Goal: Information Seeking & Learning: Learn about a topic

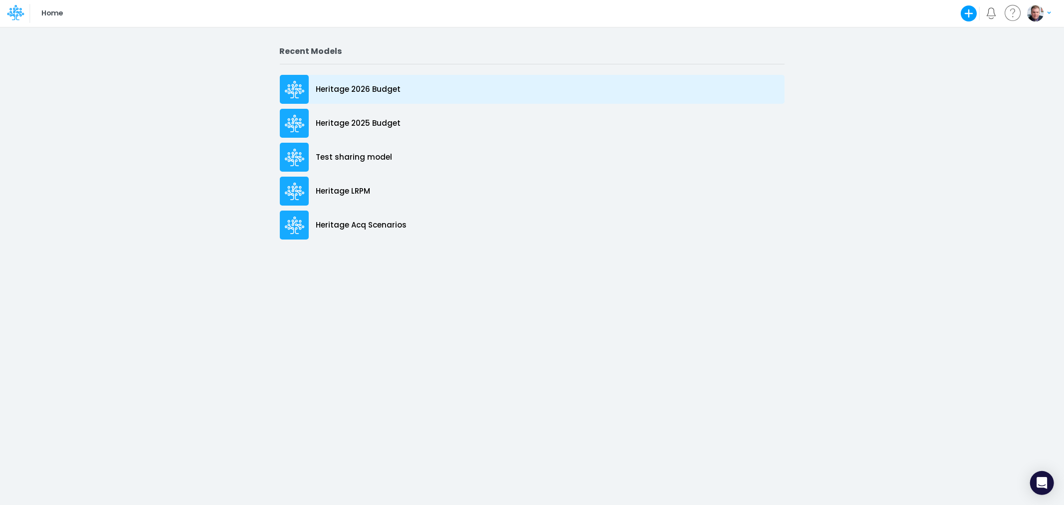
click at [356, 89] on p "Heritage 2026 Budget" at bounding box center [358, 89] width 85 height 11
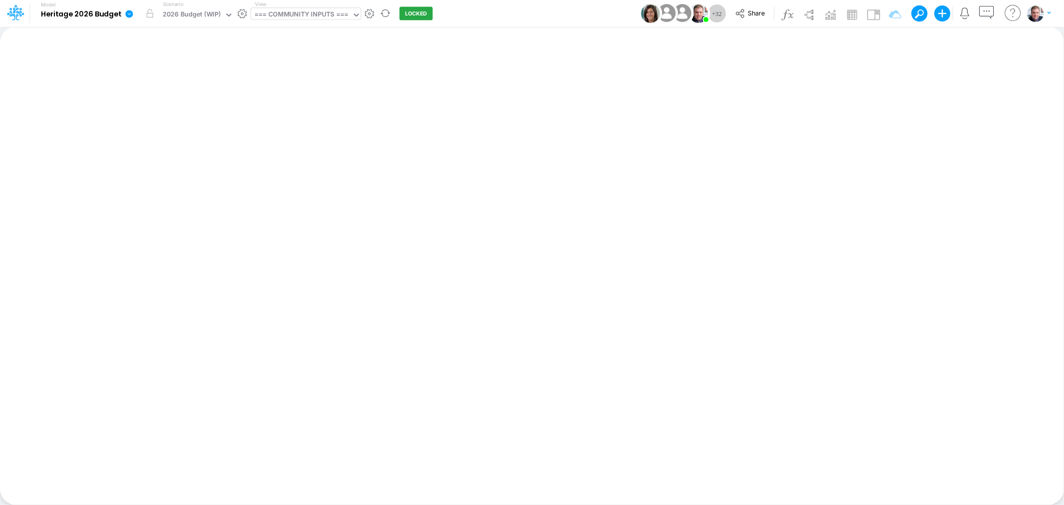
click at [326, 12] on div "=== COMMUNITY INPUTS ===" at bounding box center [301, 14] width 94 height 11
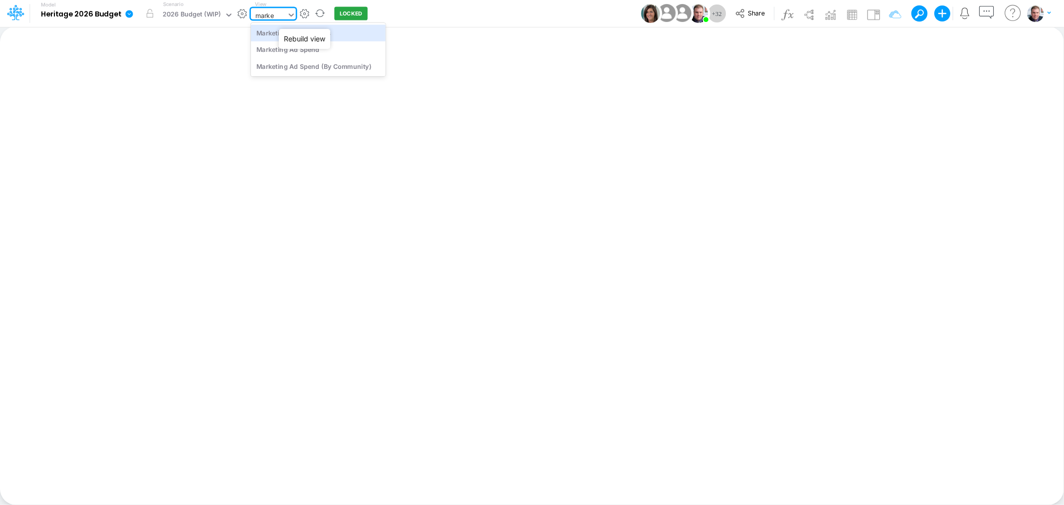
type input "market"
click at [320, 28] on div "Marketing Assumptions" at bounding box center [318, 32] width 135 height 16
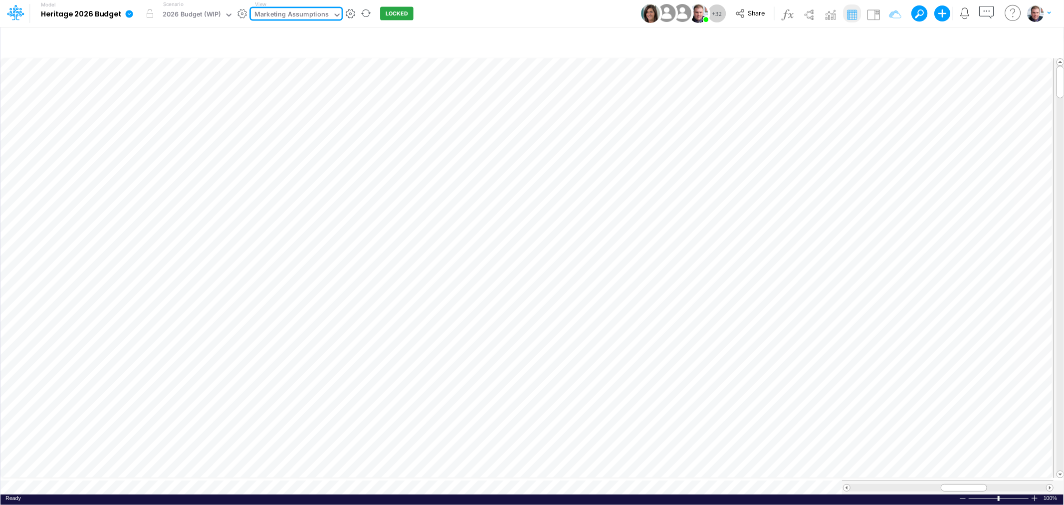
click at [296, 11] on div "Marketing Assumptions" at bounding box center [291, 14] width 74 height 11
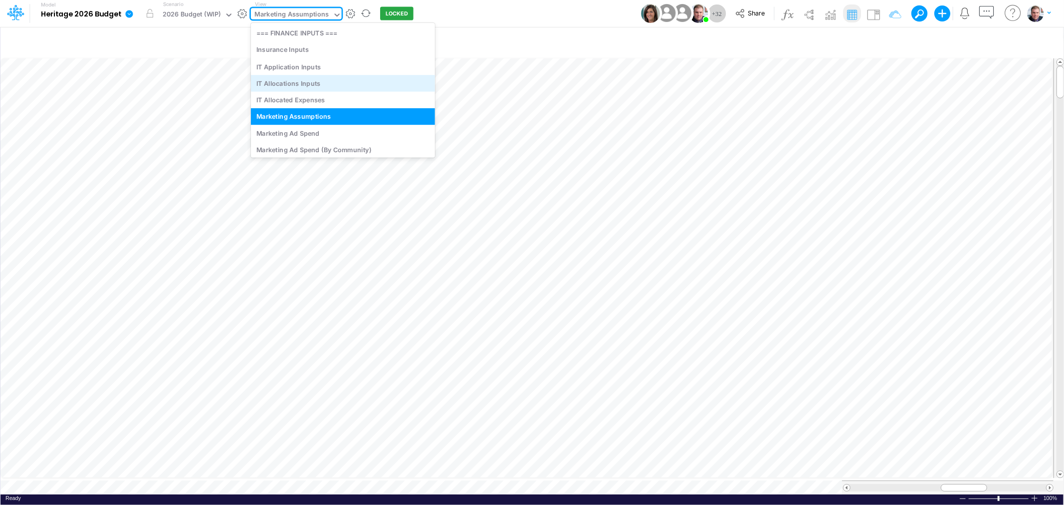
scroll to position [3336, 0]
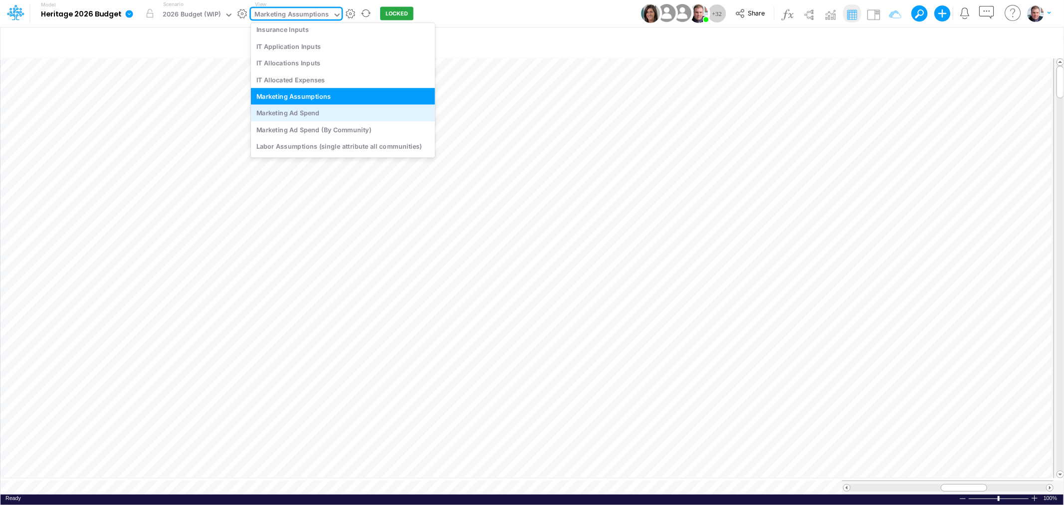
click at [333, 113] on div "Marketing Ad Spend" at bounding box center [343, 113] width 184 height 16
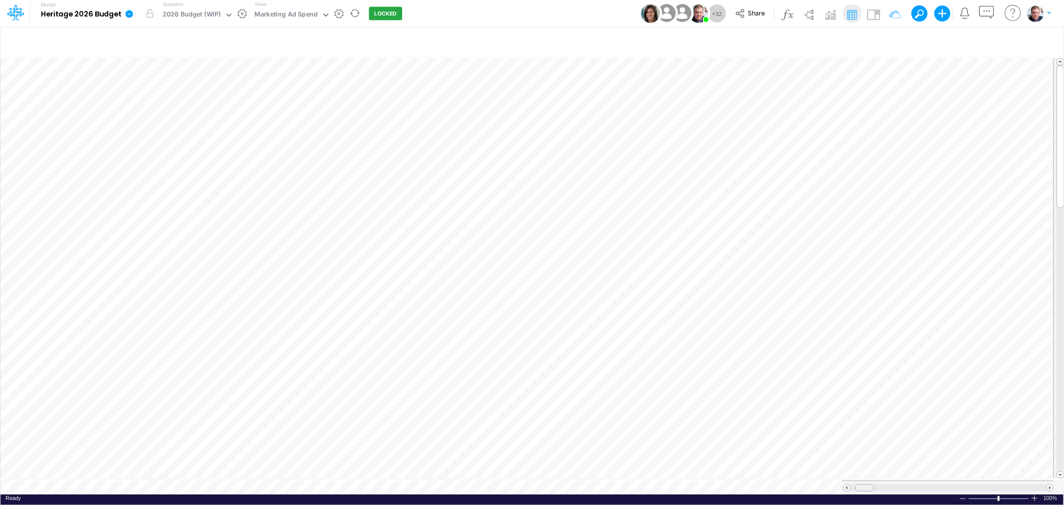
click at [865, 480] on div at bounding box center [948, 487] width 212 height 14
click at [290, 16] on div "Marketing Ad Spend" at bounding box center [285, 14] width 63 height 11
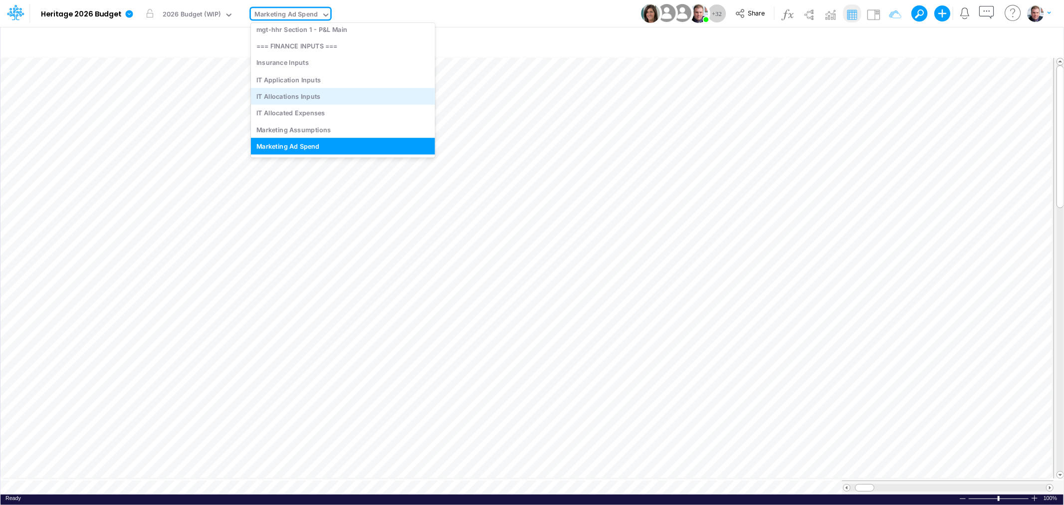
scroll to position [3355, 0]
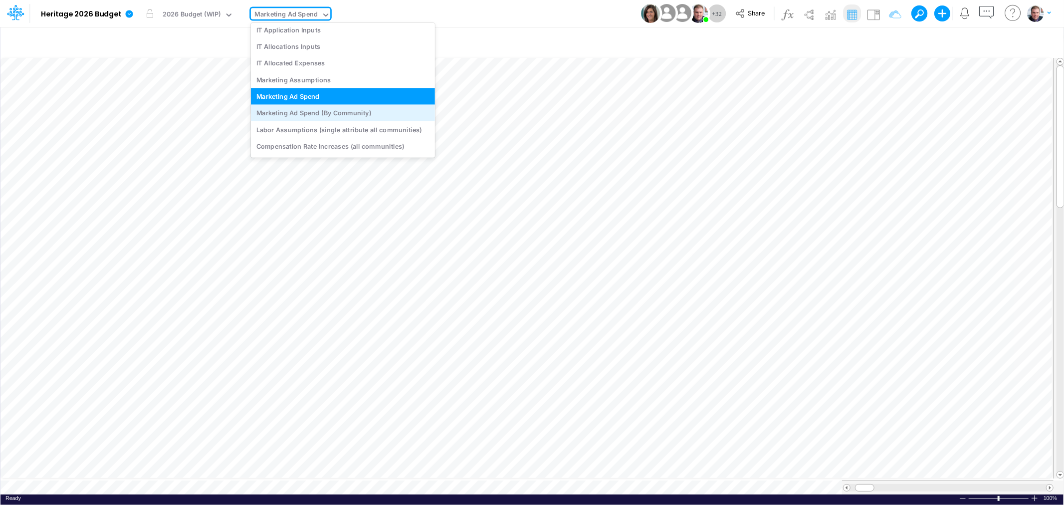
click at [313, 112] on div "Marketing Ad Spend (By Community)" at bounding box center [343, 113] width 184 height 16
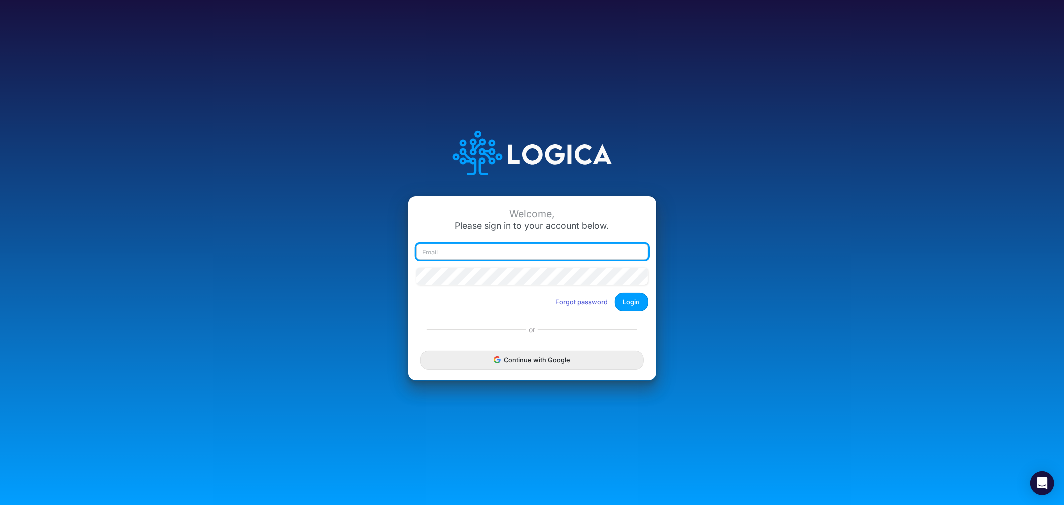
click at [515, 249] on input "email" at bounding box center [532, 251] width 232 height 17
type input "james.rau@heritage-communities.com"
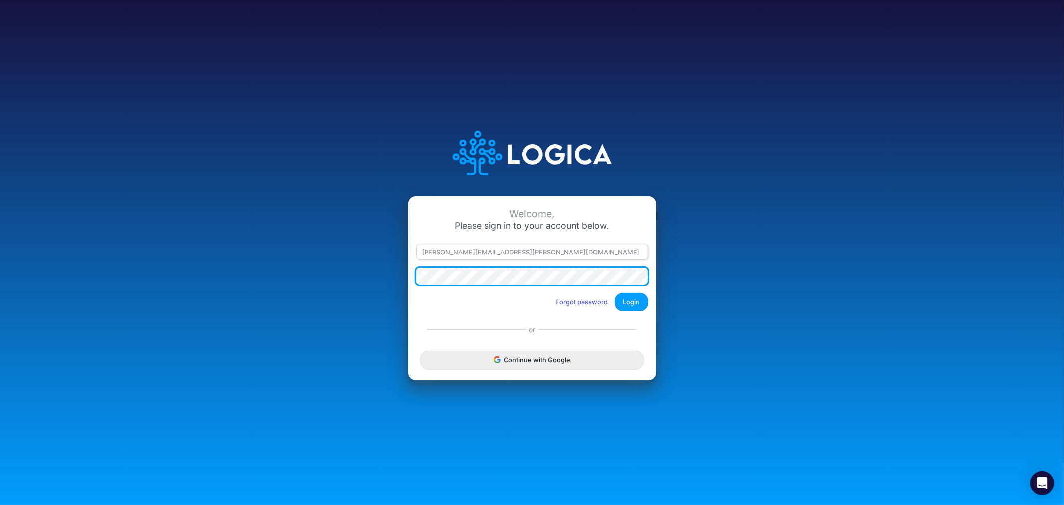
click at [615, 293] on button "Login" at bounding box center [632, 302] width 34 height 18
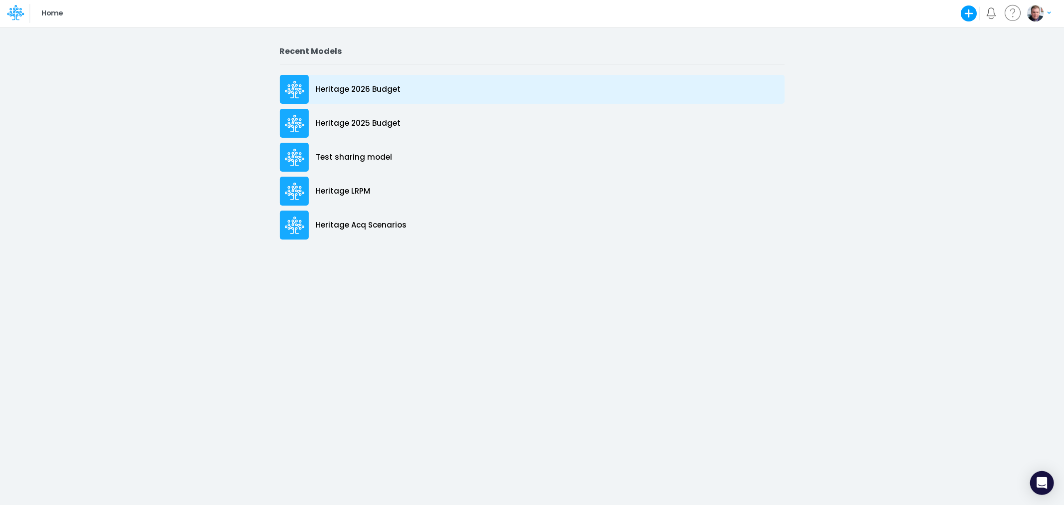
click at [335, 96] on div "Heritage 2026 Budget" at bounding box center [532, 89] width 505 height 29
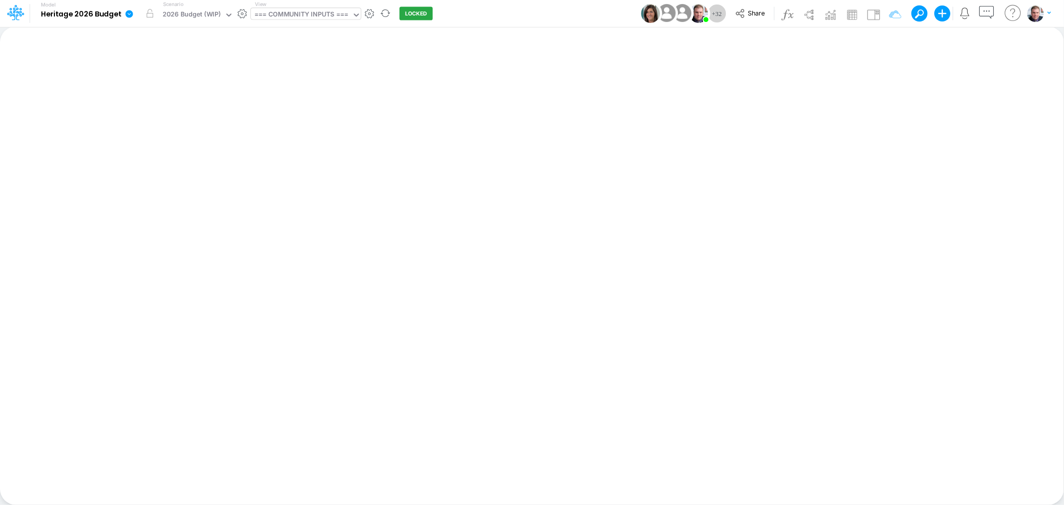
click at [293, 12] on div "=== COMMUNITY INPUTS ===" at bounding box center [301, 14] width 94 height 11
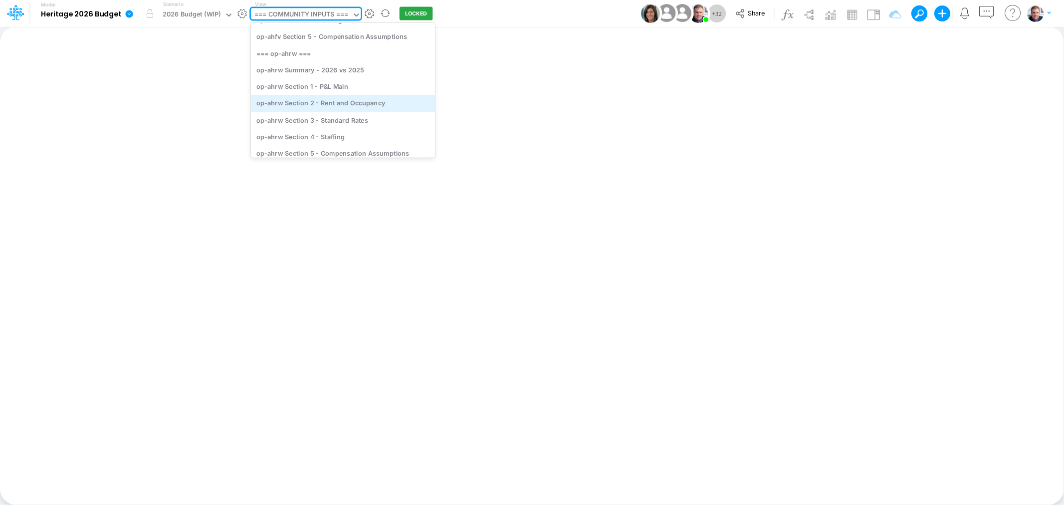
scroll to position [222, 0]
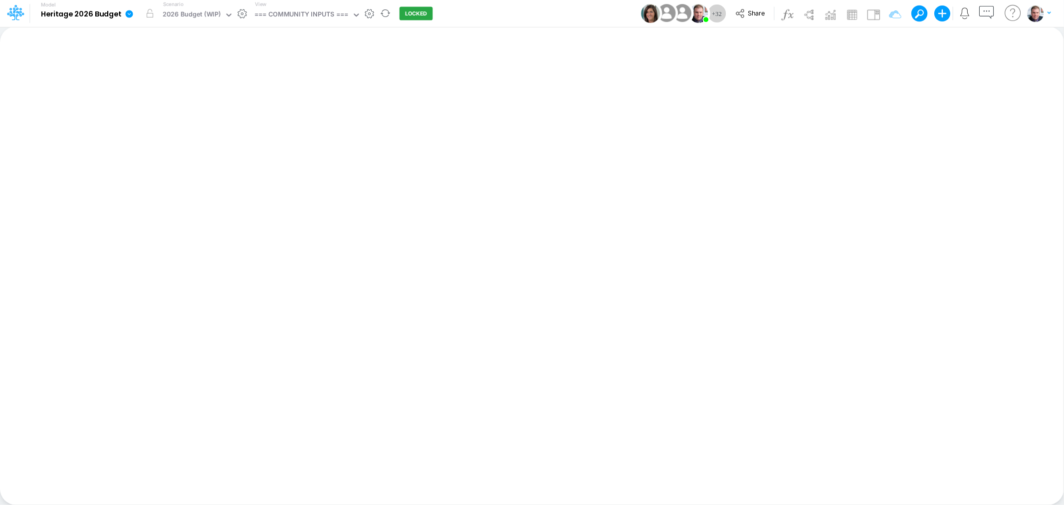
click at [126, 10] on icon at bounding box center [129, 13] width 9 height 9
click at [183, 44] on button "Edit model settings" at bounding box center [179, 39] width 107 height 15
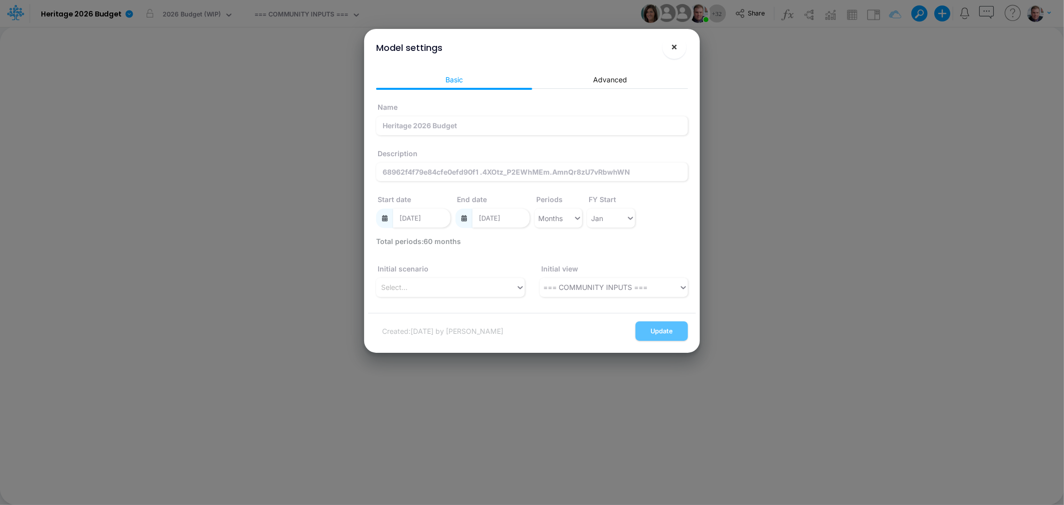
click at [675, 50] on span "×" at bounding box center [675, 46] width 6 height 12
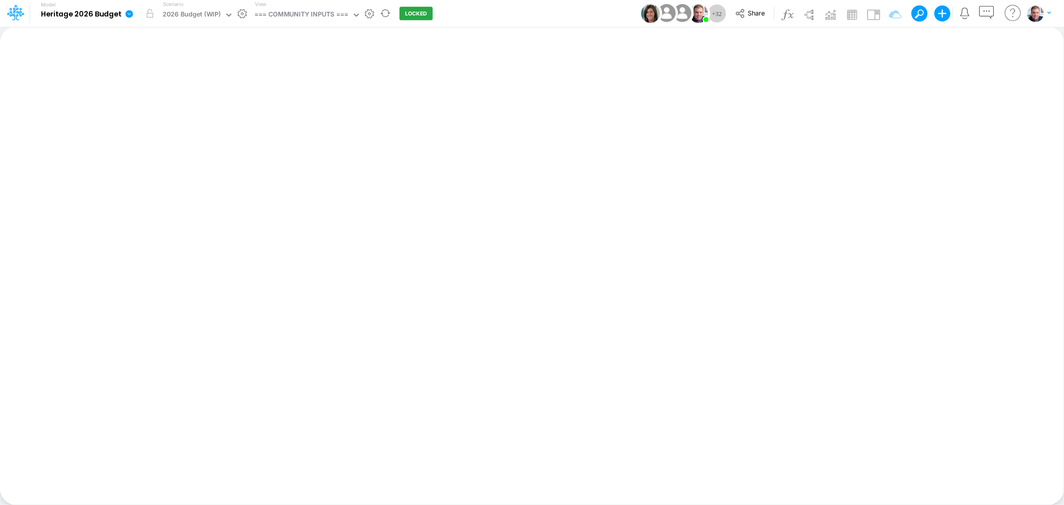
click at [128, 11] on icon at bounding box center [129, 13] width 7 height 7
click at [168, 103] on button "View model info" at bounding box center [179, 103] width 107 height 15
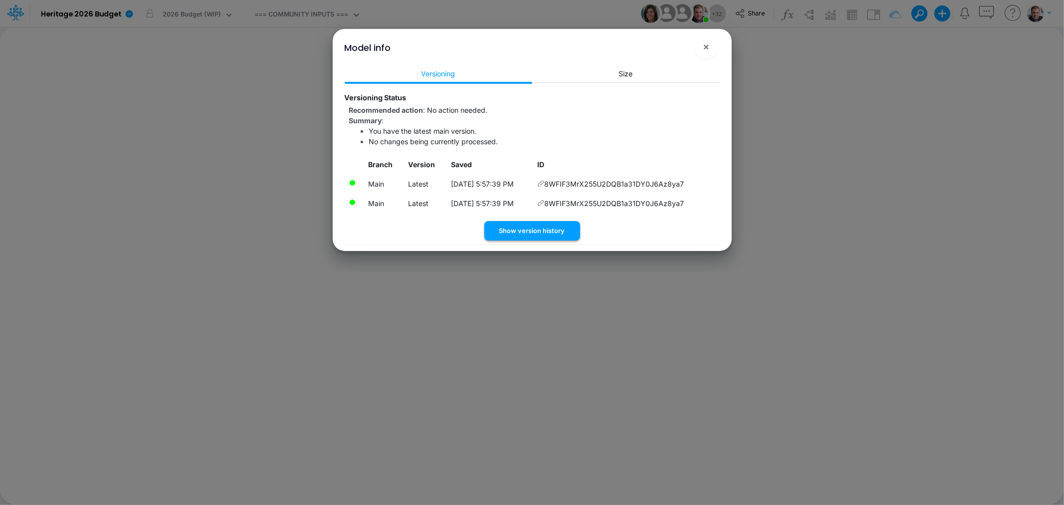
click at [535, 229] on button "Show version history" at bounding box center [532, 230] width 96 height 19
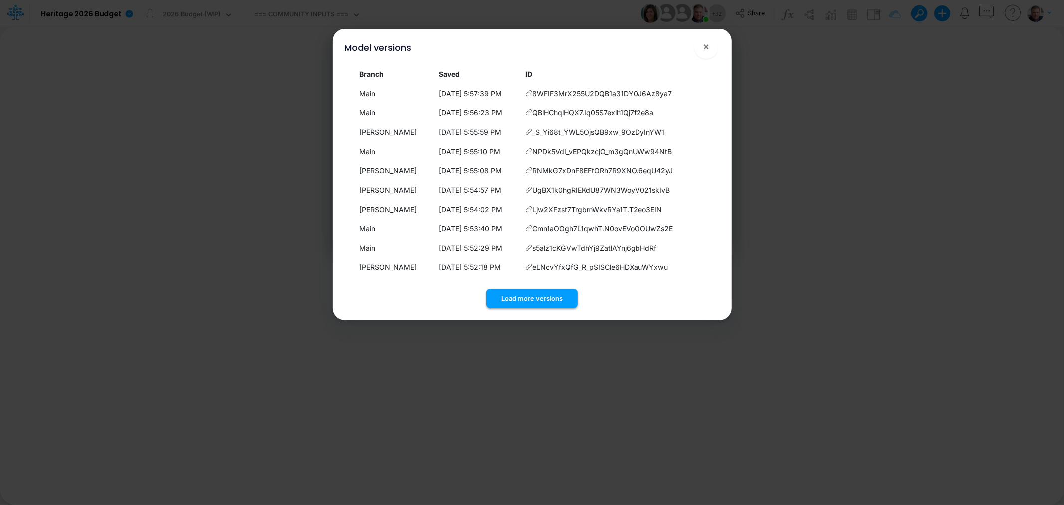
click at [532, 302] on button "Load more versions" at bounding box center [531, 298] width 91 height 19
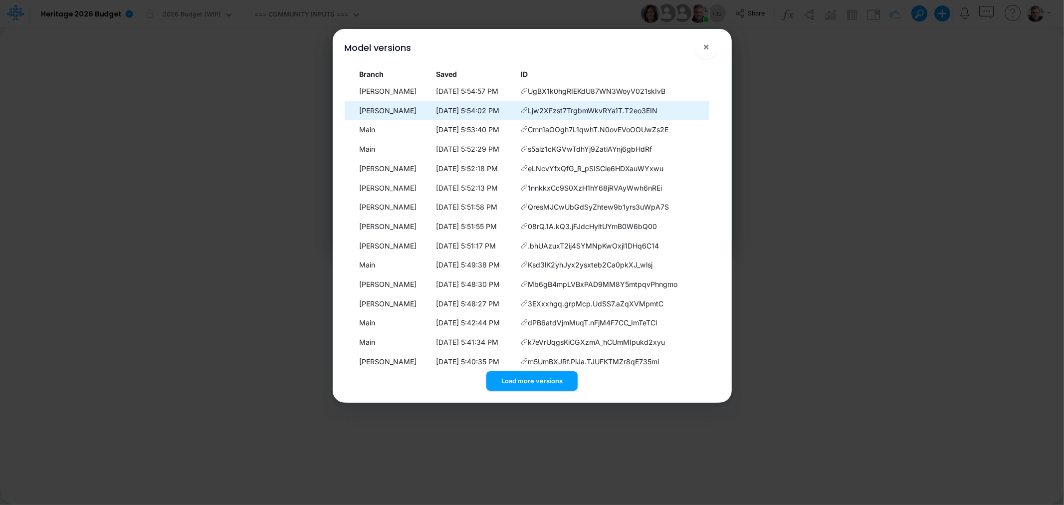
scroll to position [110, 0]
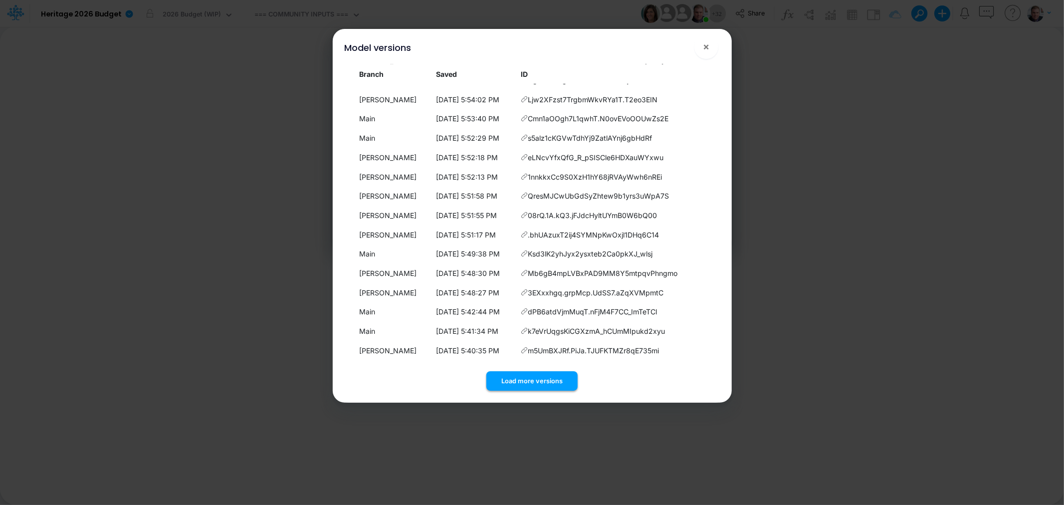
click at [542, 373] on button "Load more versions" at bounding box center [531, 380] width 91 height 19
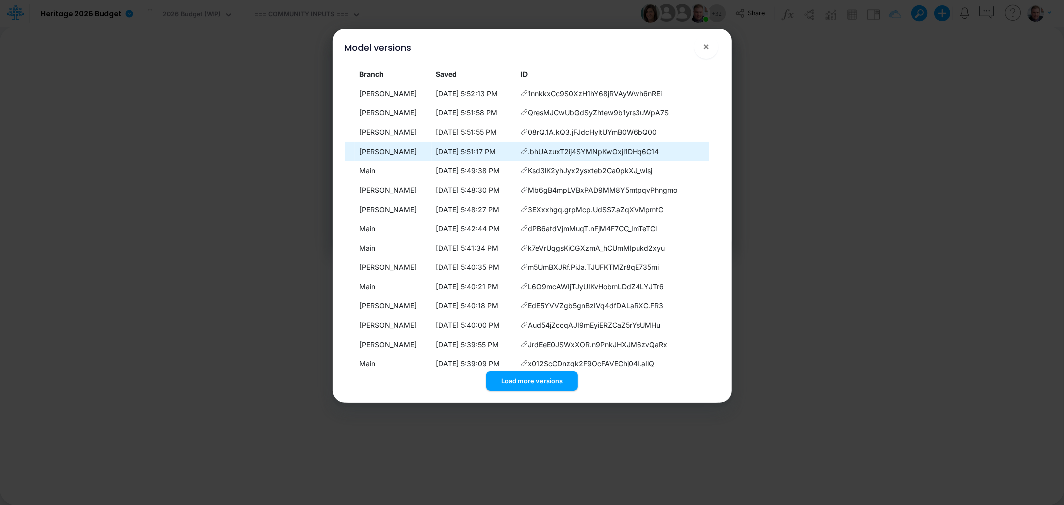
scroll to position [303, 0]
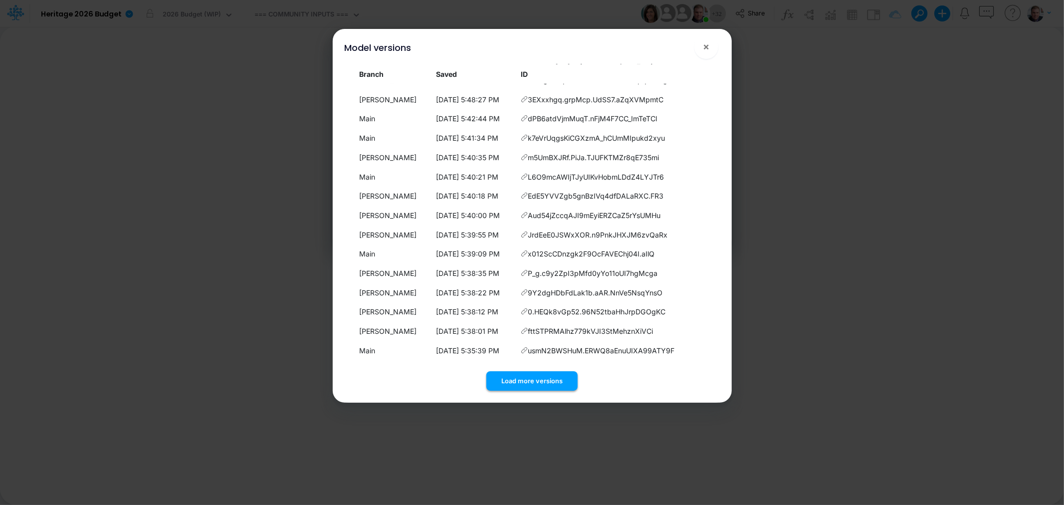
click at [504, 376] on button "Load more versions" at bounding box center [531, 380] width 91 height 19
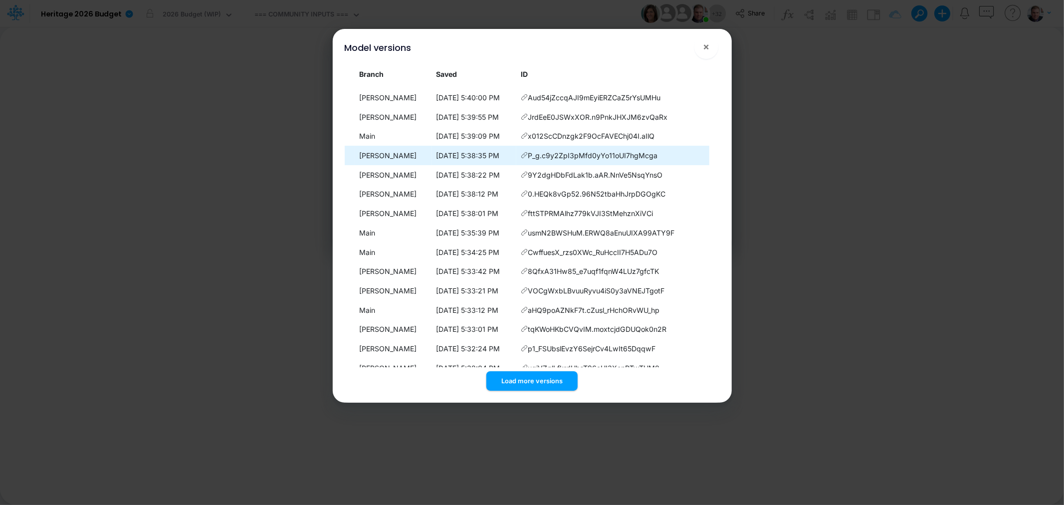
scroll to position [496, 0]
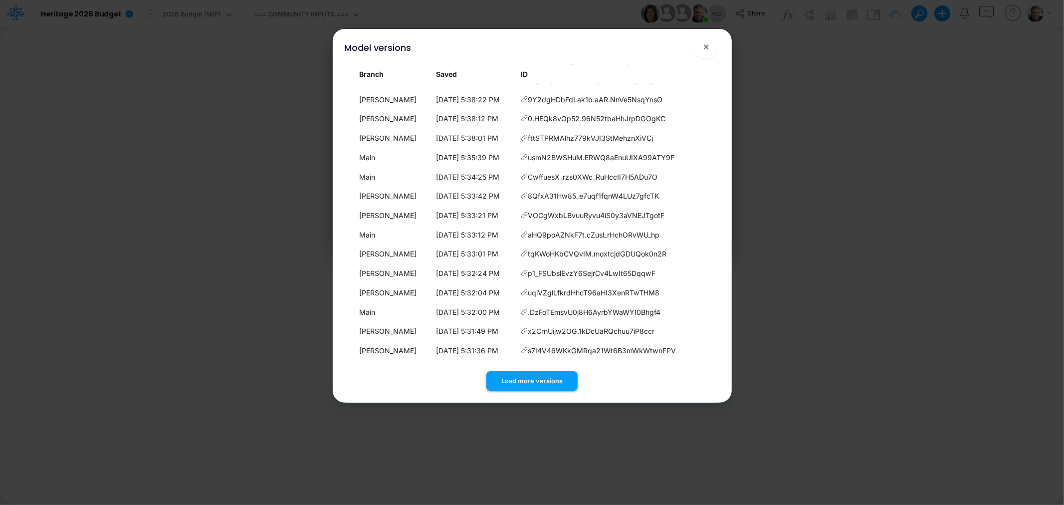
click at [515, 381] on button "Load more versions" at bounding box center [531, 380] width 91 height 19
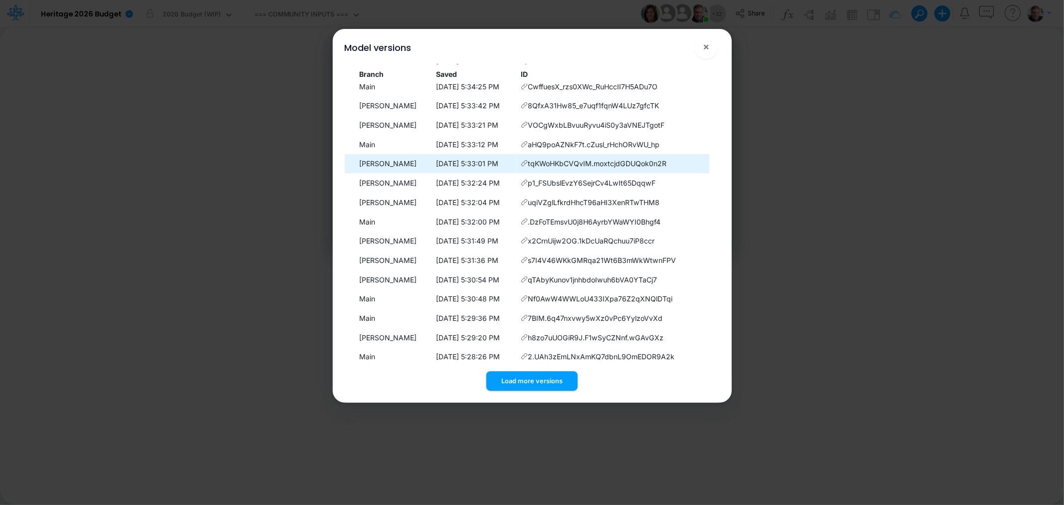
scroll to position [689, 0]
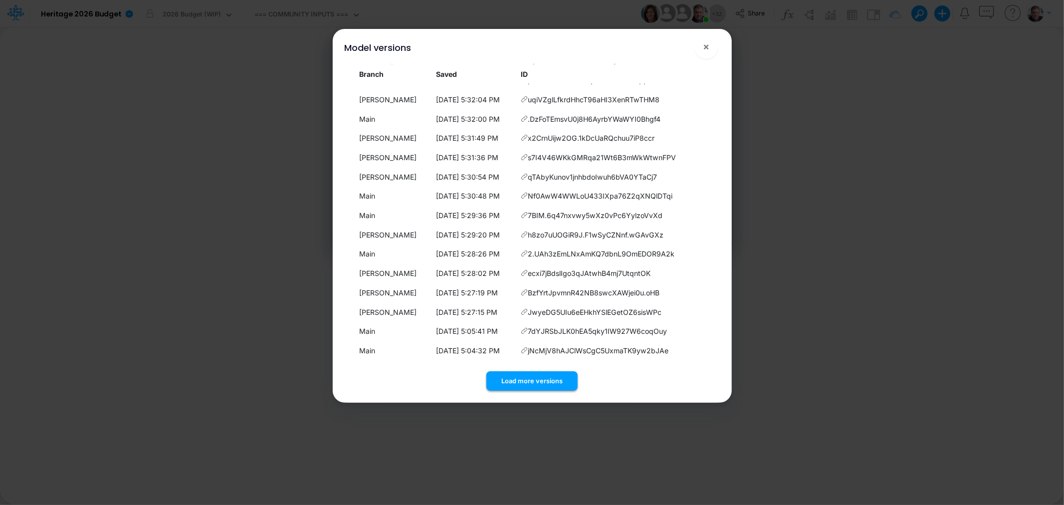
click at [529, 379] on button "Load more versions" at bounding box center [531, 380] width 91 height 19
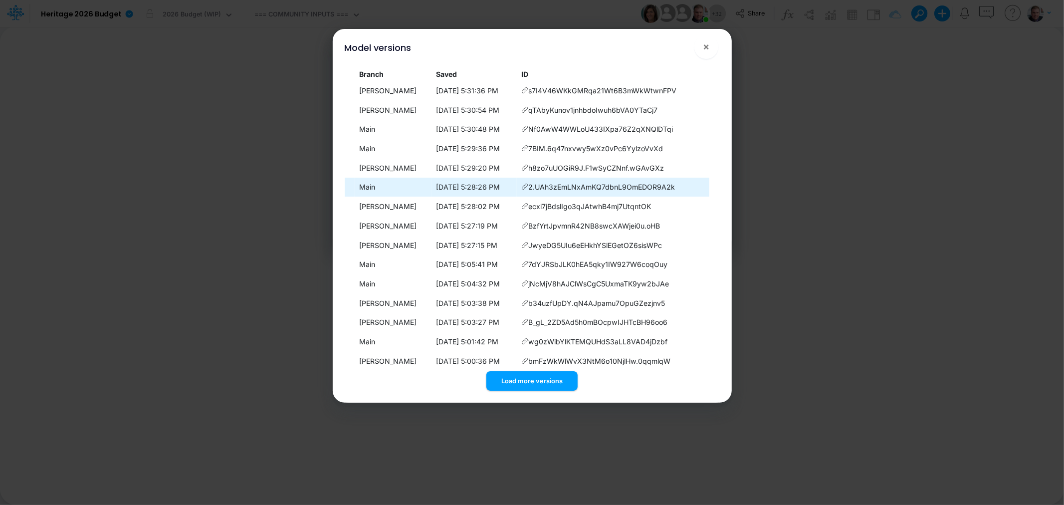
scroll to position [882, 0]
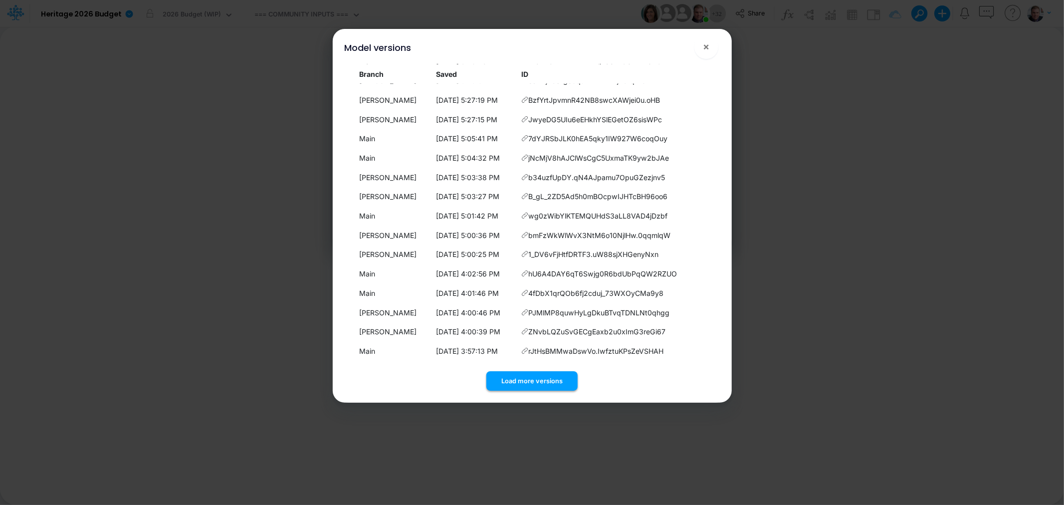
click at [523, 380] on button "Load more versions" at bounding box center [531, 380] width 91 height 19
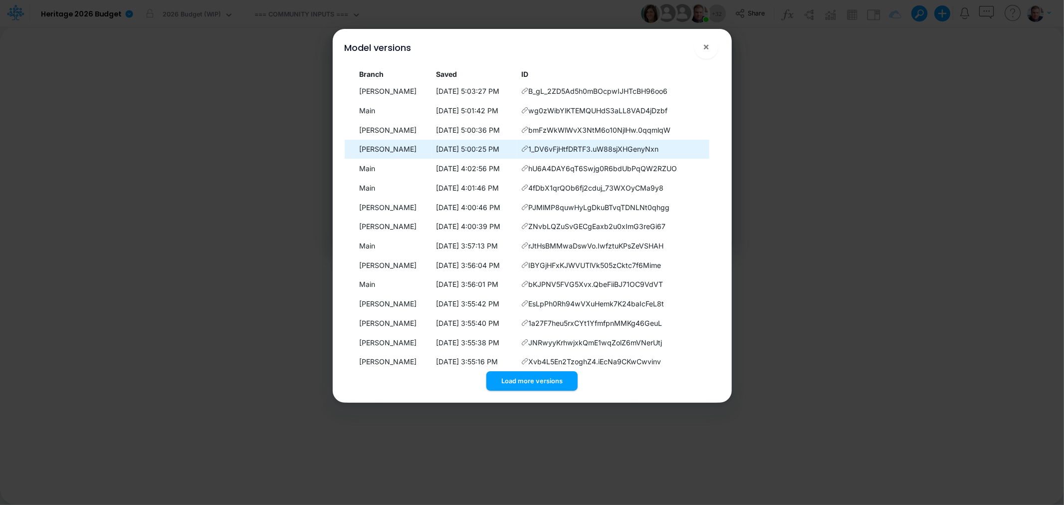
scroll to position [1075, 0]
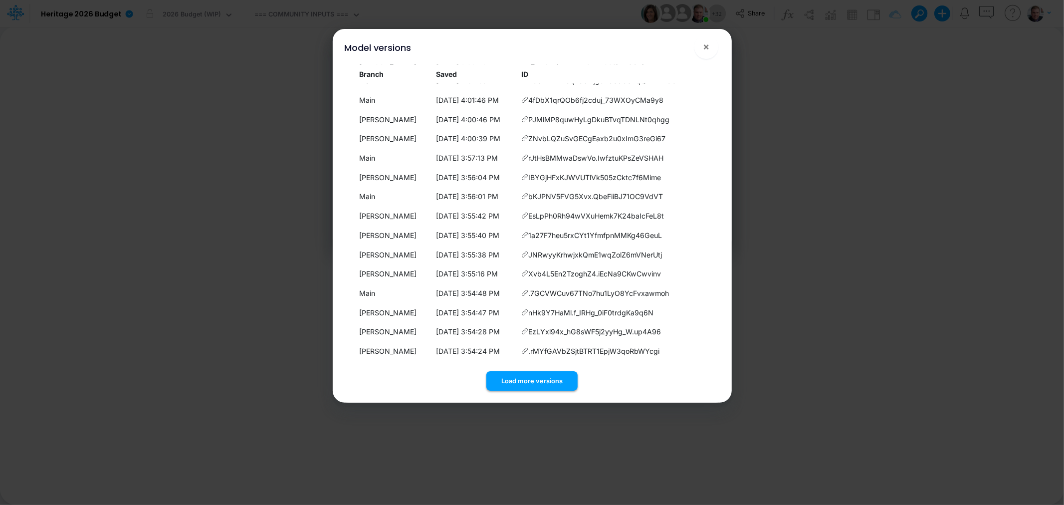
click at [535, 378] on button "Load more versions" at bounding box center [531, 380] width 91 height 19
click at [525, 375] on button "Load more versions" at bounding box center [531, 380] width 91 height 19
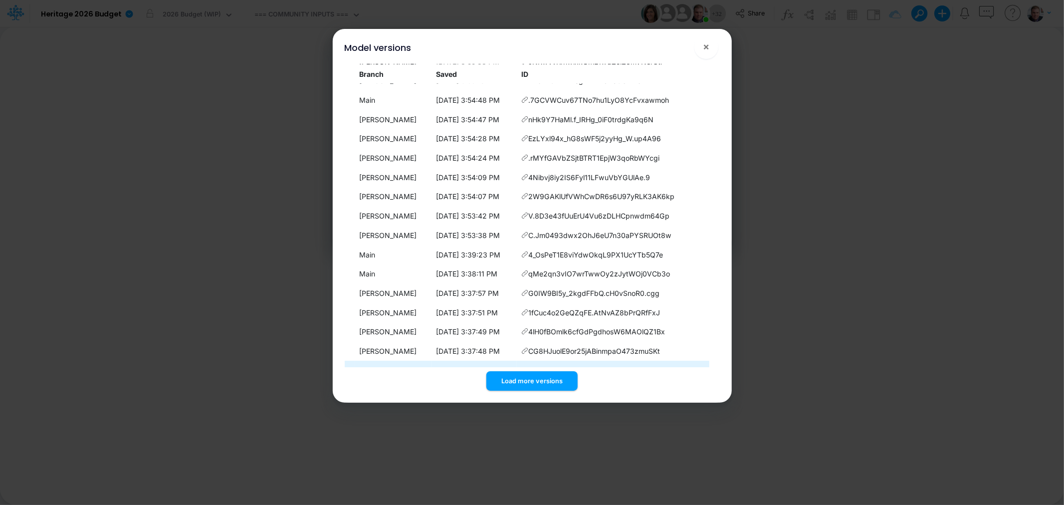
scroll to position [1460, 0]
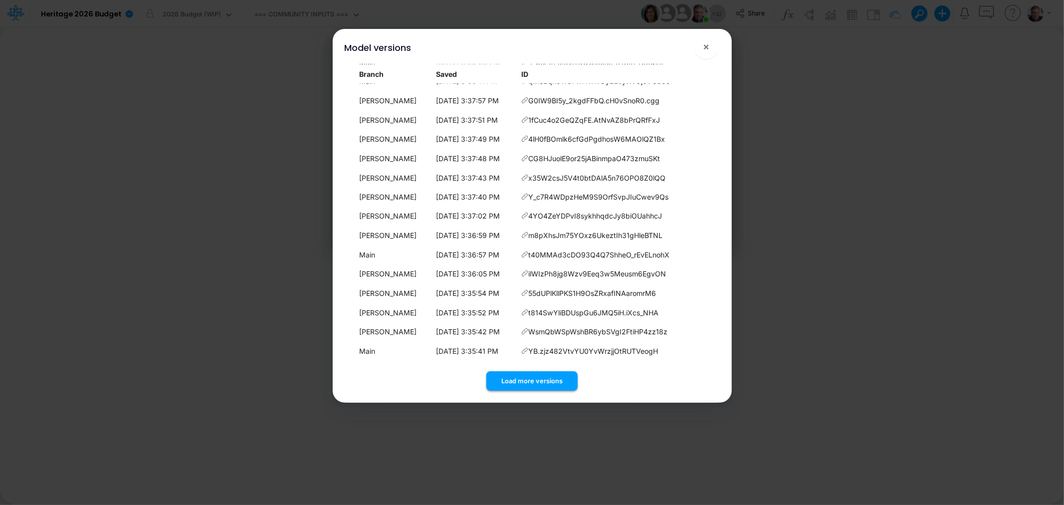
click at [525, 384] on button "Load more versions" at bounding box center [531, 380] width 91 height 19
click at [521, 376] on button "Load more versions" at bounding box center [531, 380] width 91 height 19
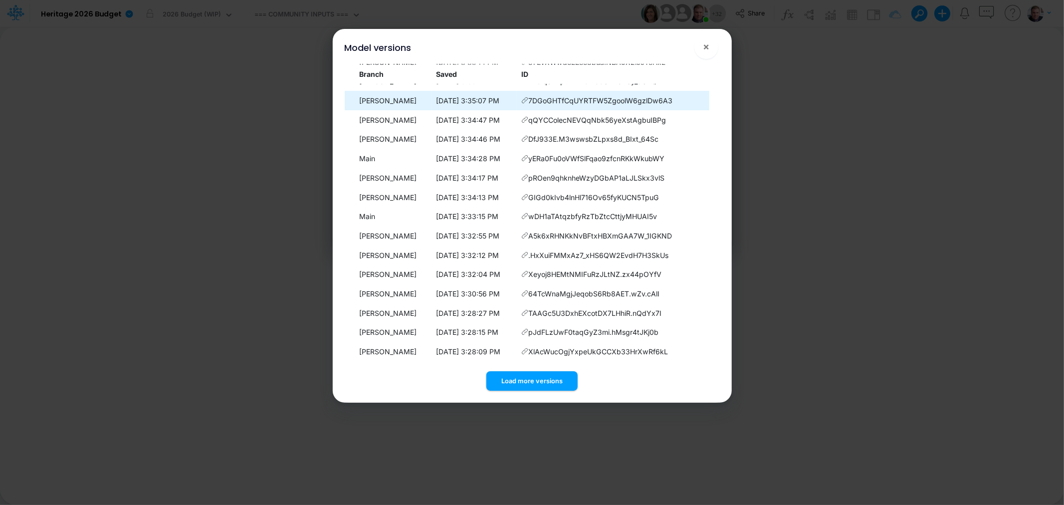
scroll to position [1847, 0]
click at [541, 379] on button "Load more versions" at bounding box center [531, 380] width 91 height 19
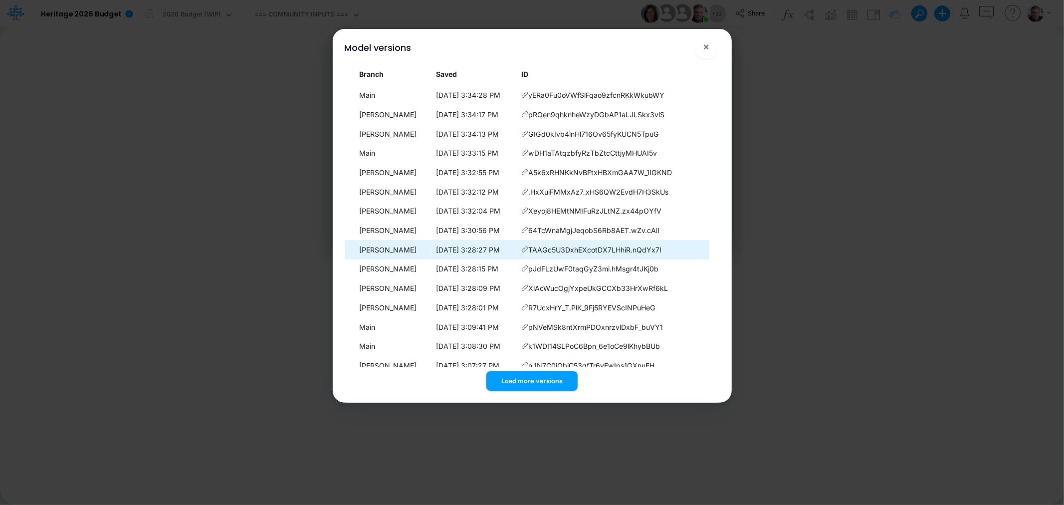
scroll to position [2039, 0]
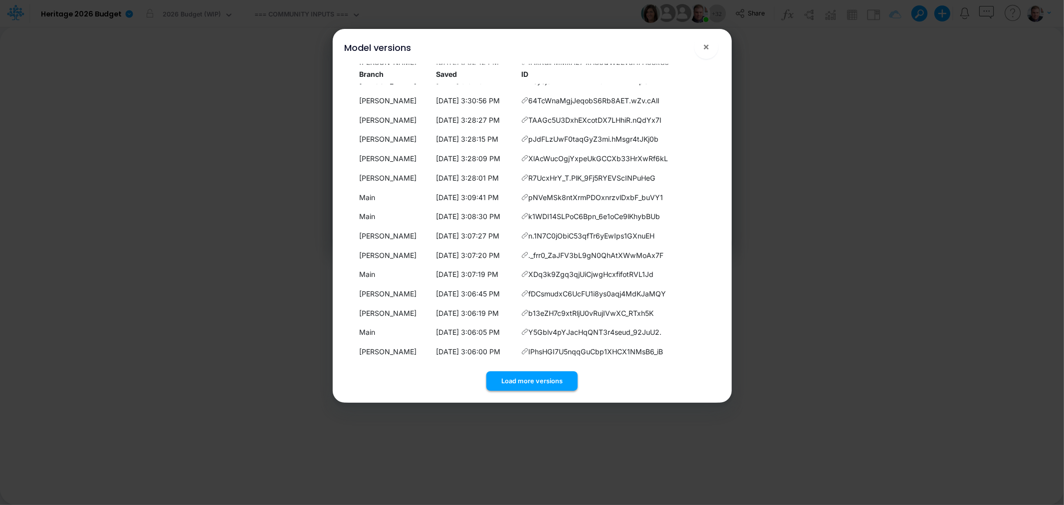
click at [531, 381] on button "Load more versions" at bounding box center [531, 380] width 91 height 19
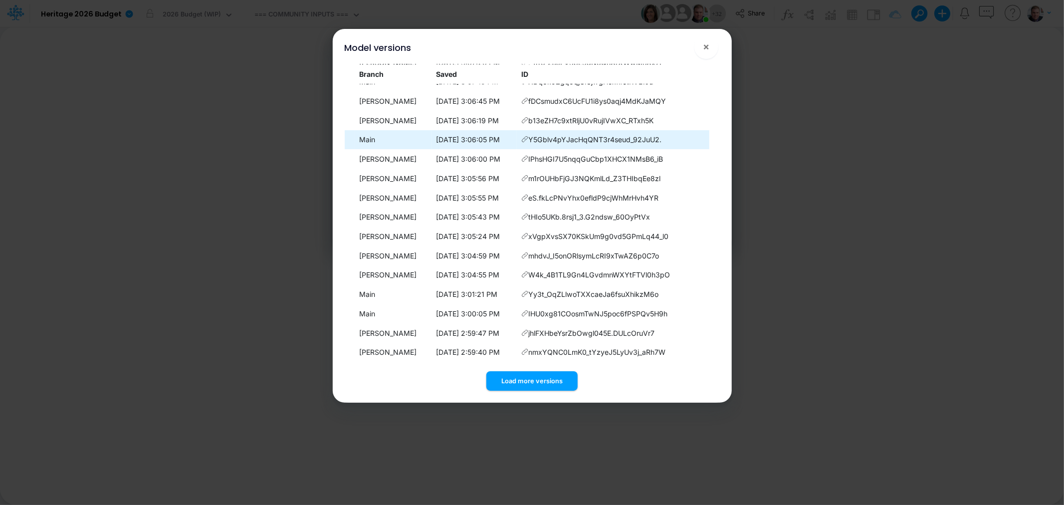
scroll to position [2233, 0]
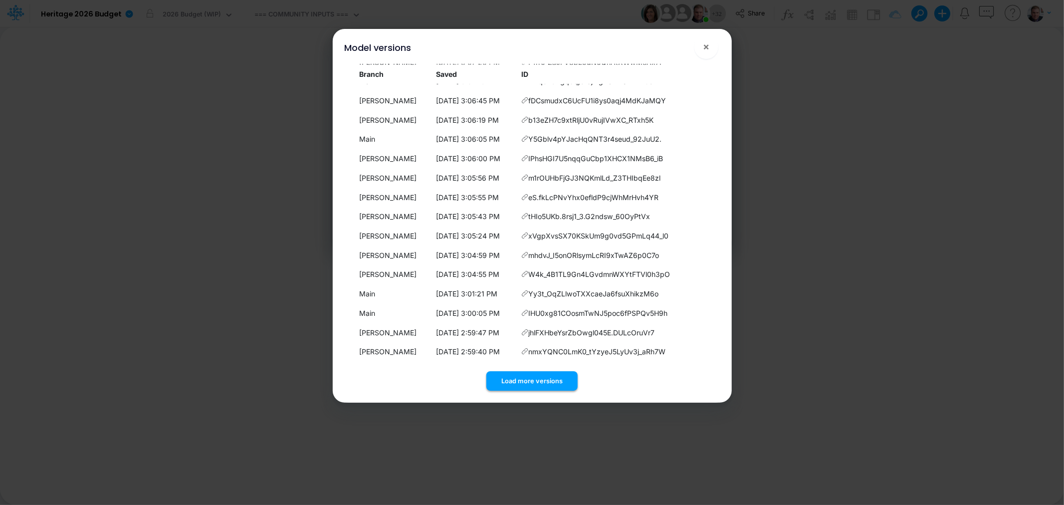
click at [523, 372] on button "Load more versions" at bounding box center [531, 380] width 91 height 19
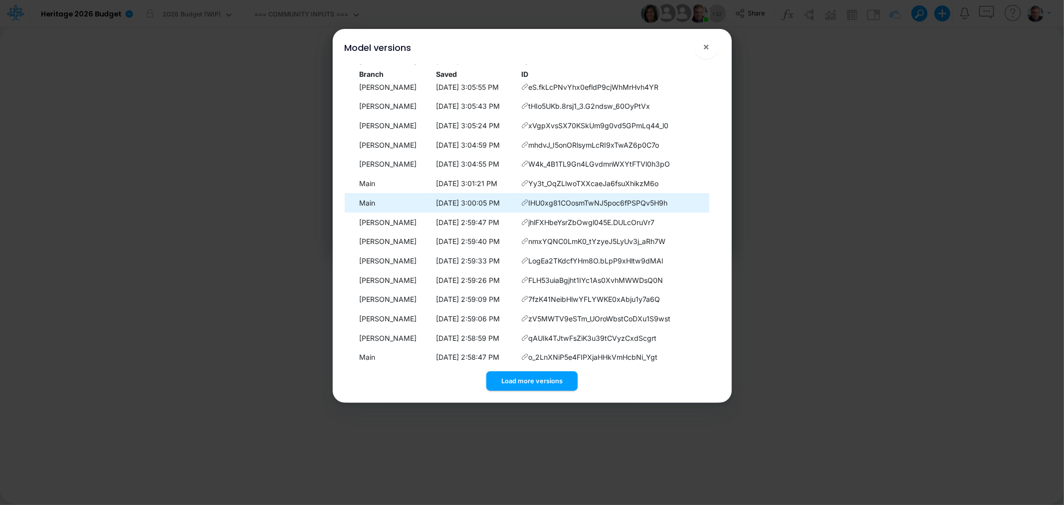
scroll to position [2426, 0]
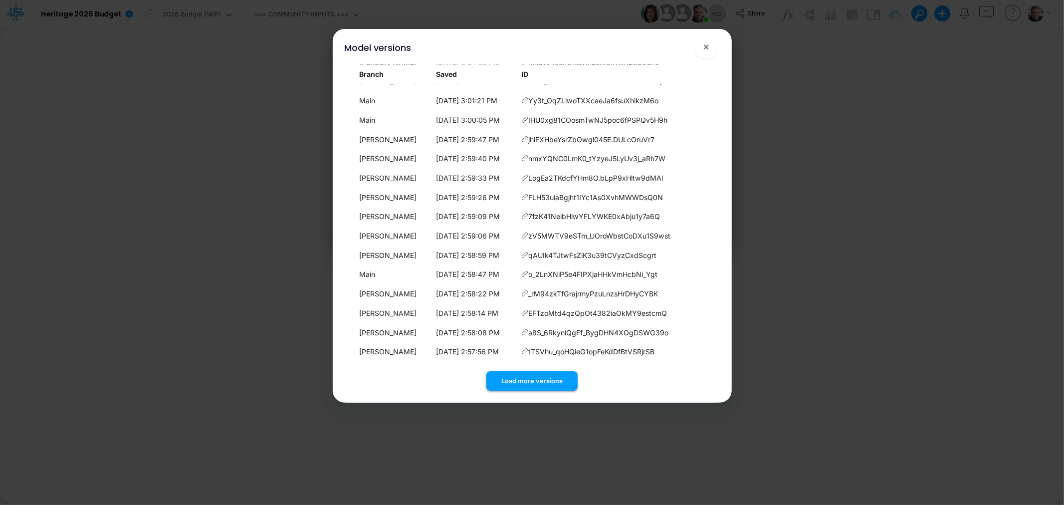
click at [524, 384] on button "Load more versions" at bounding box center [531, 380] width 91 height 19
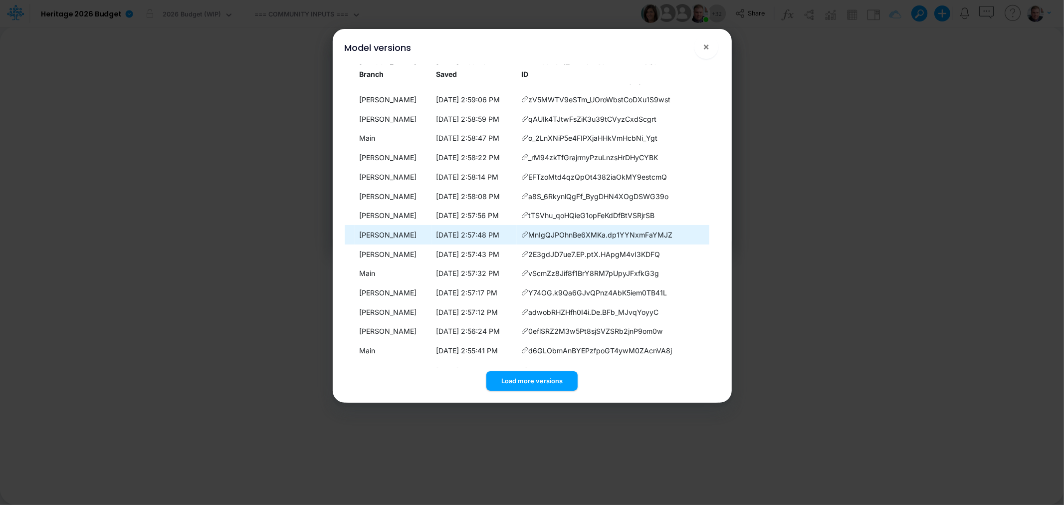
scroll to position [2618, 0]
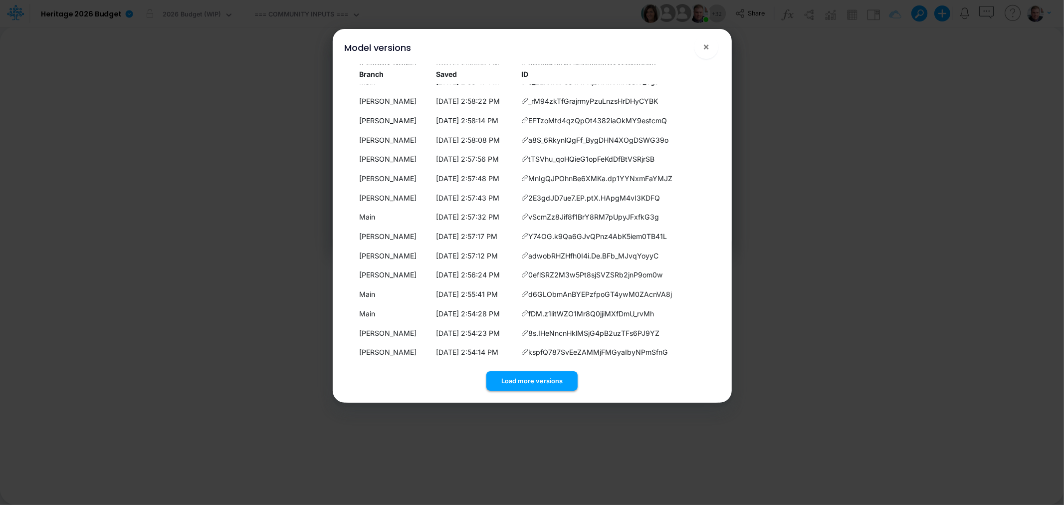
click at [517, 381] on button "Load more versions" at bounding box center [531, 380] width 91 height 19
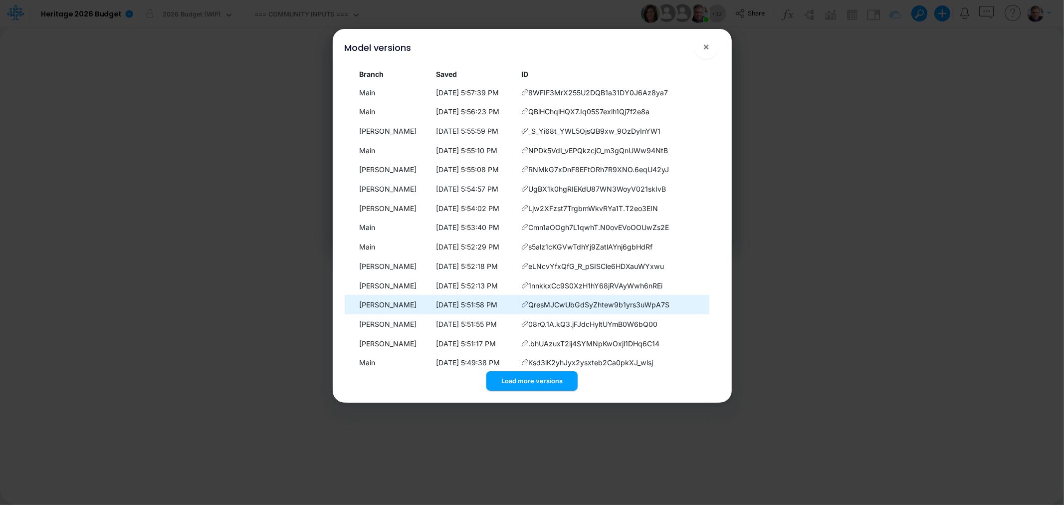
scroll to position [0, 0]
click at [505, 377] on button "Load more versions" at bounding box center [531, 380] width 91 height 19
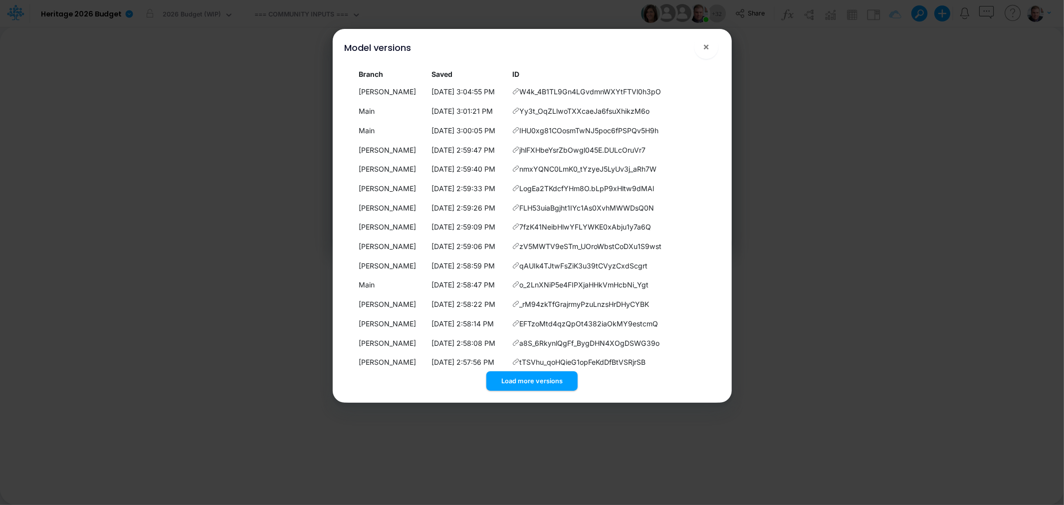
scroll to position [2605, 0]
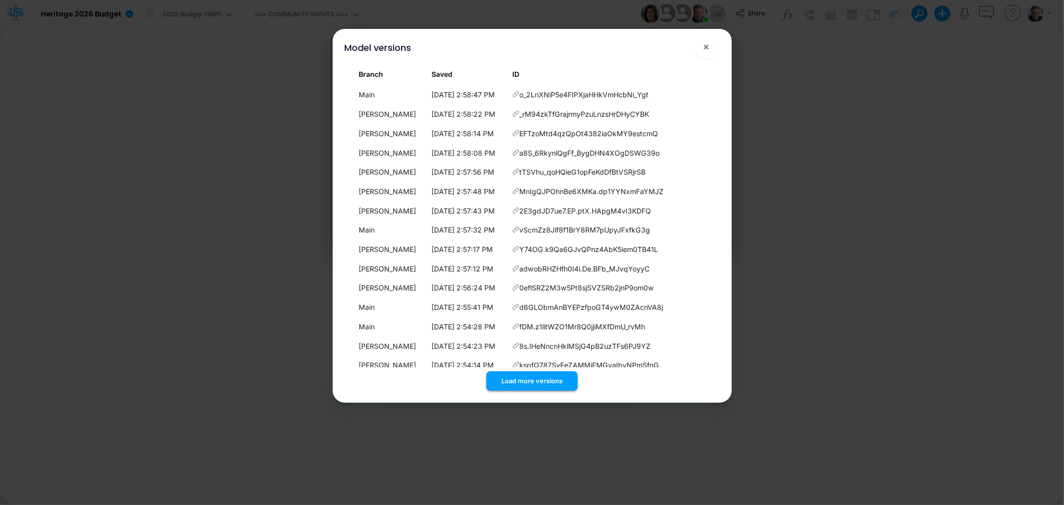
click at [525, 378] on button "Load more versions" at bounding box center [531, 380] width 91 height 19
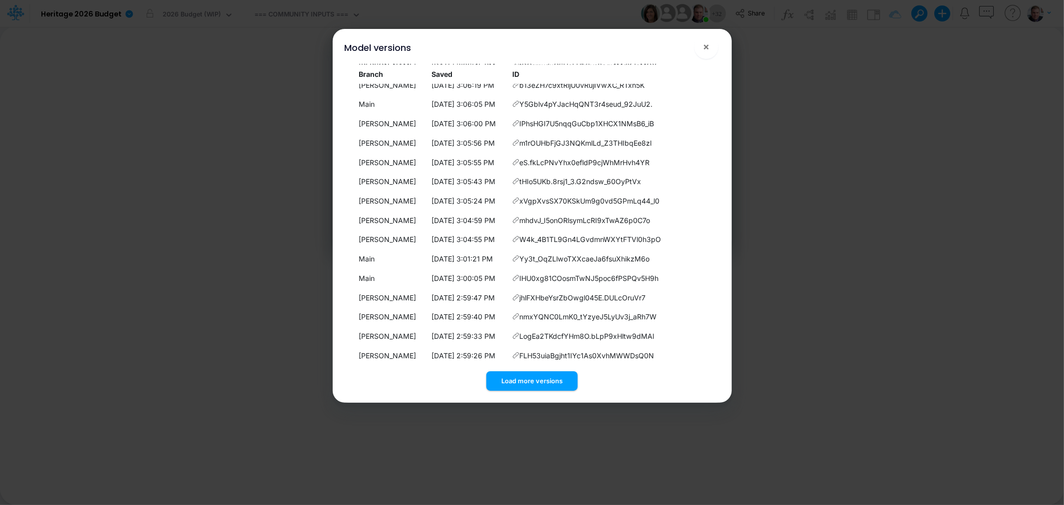
scroll to position [2255, 0]
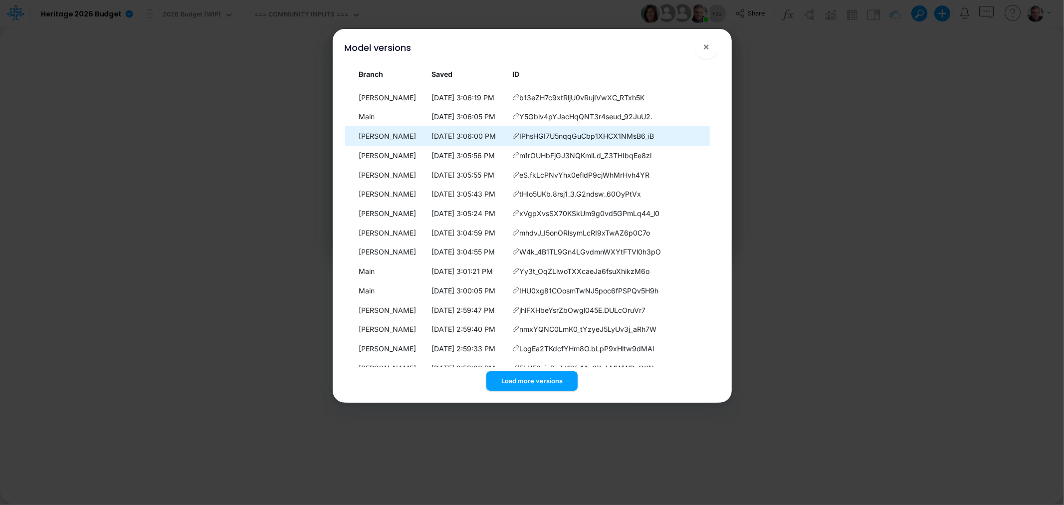
click at [519, 133] on icon at bounding box center [515, 135] width 7 height 7
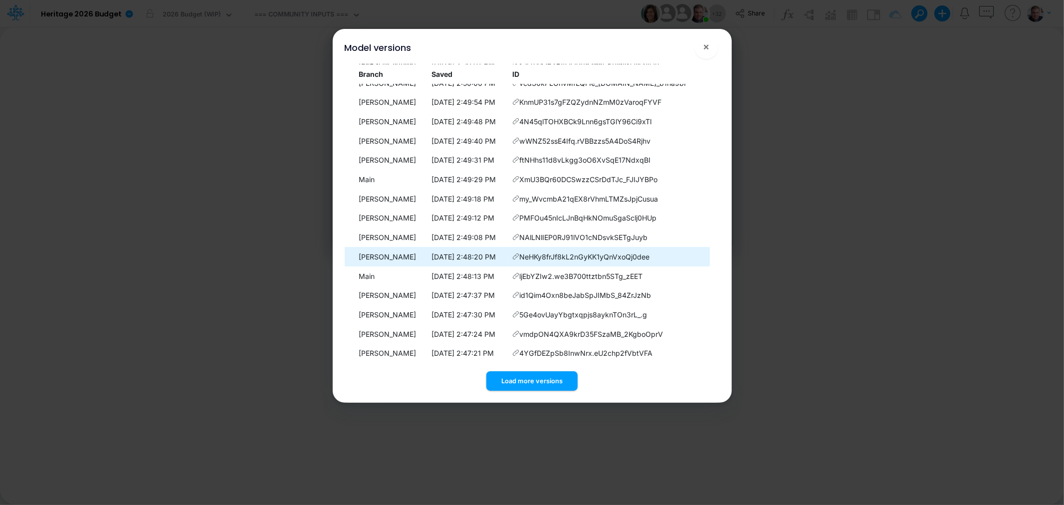
scroll to position [3197, 0]
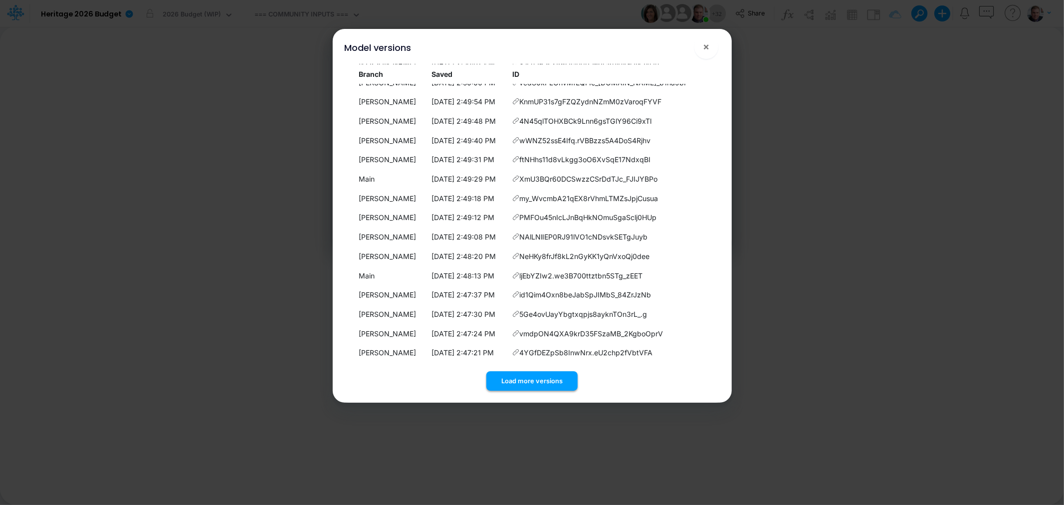
click at [549, 380] on button "Load more versions" at bounding box center [531, 380] width 91 height 19
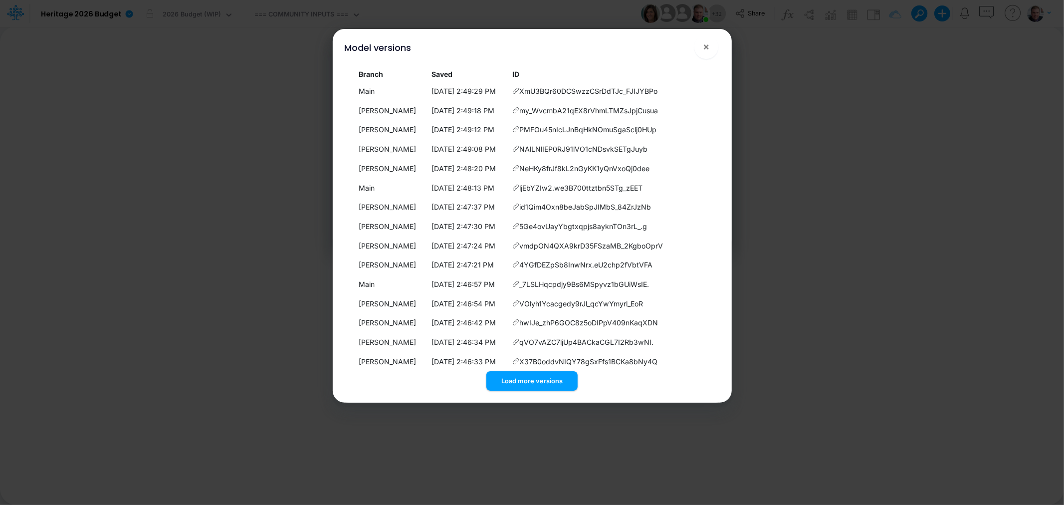
scroll to position [3390, 0]
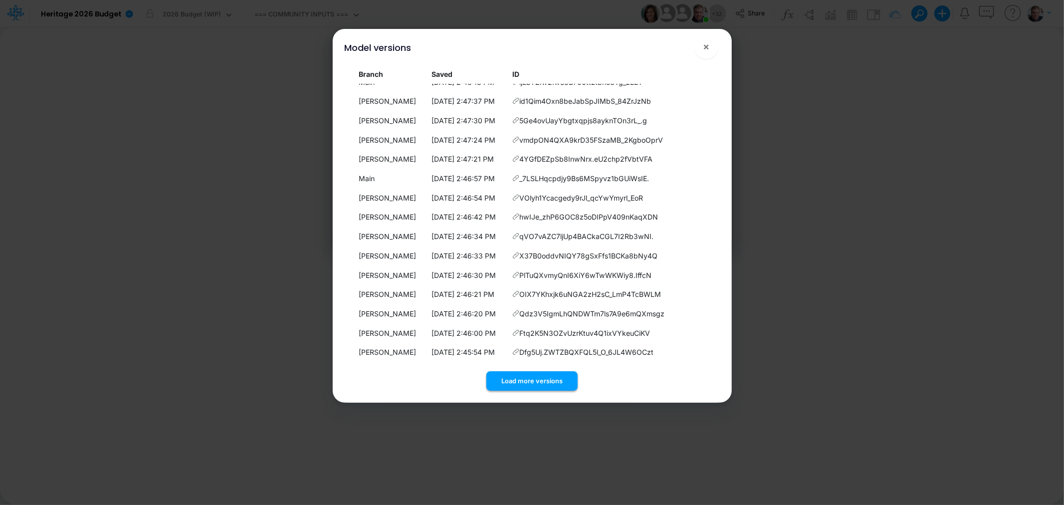
click at [557, 375] on button "Load more versions" at bounding box center [531, 380] width 91 height 19
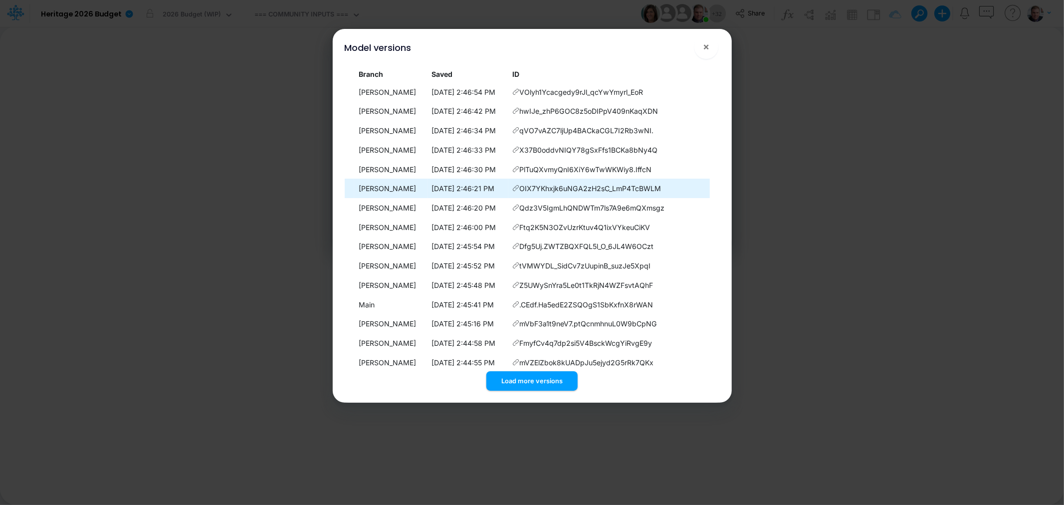
scroll to position [3584, 0]
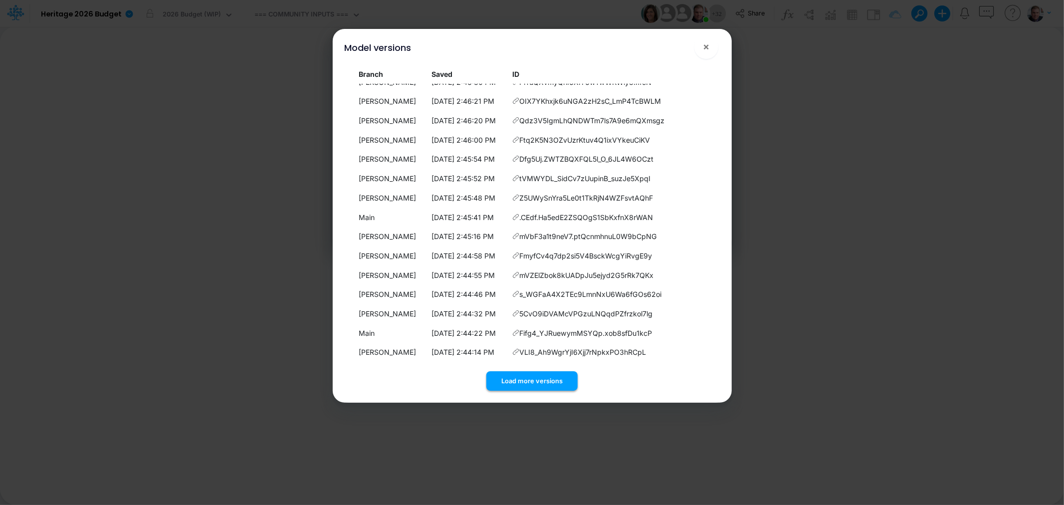
click at [536, 376] on button "Load more versions" at bounding box center [531, 380] width 91 height 19
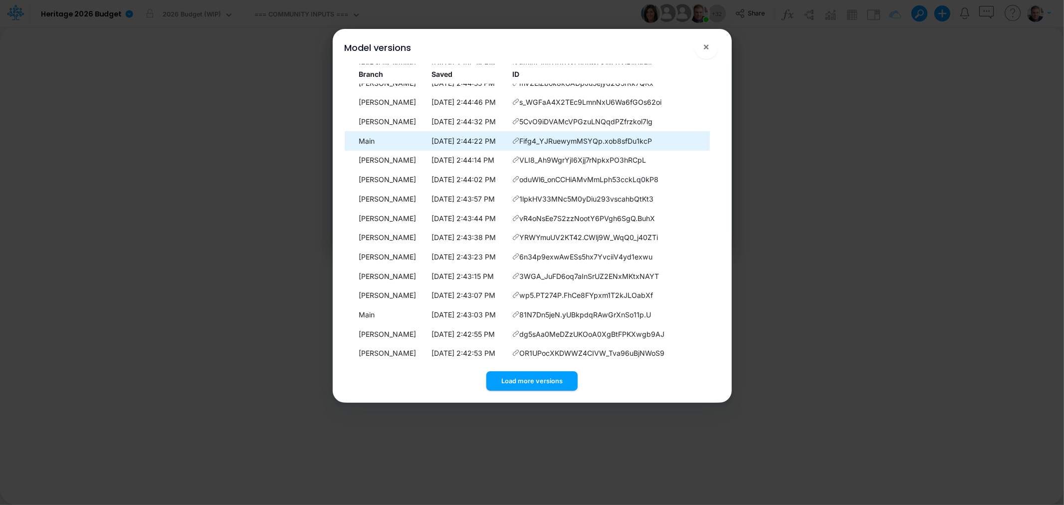
scroll to position [3777, 0]
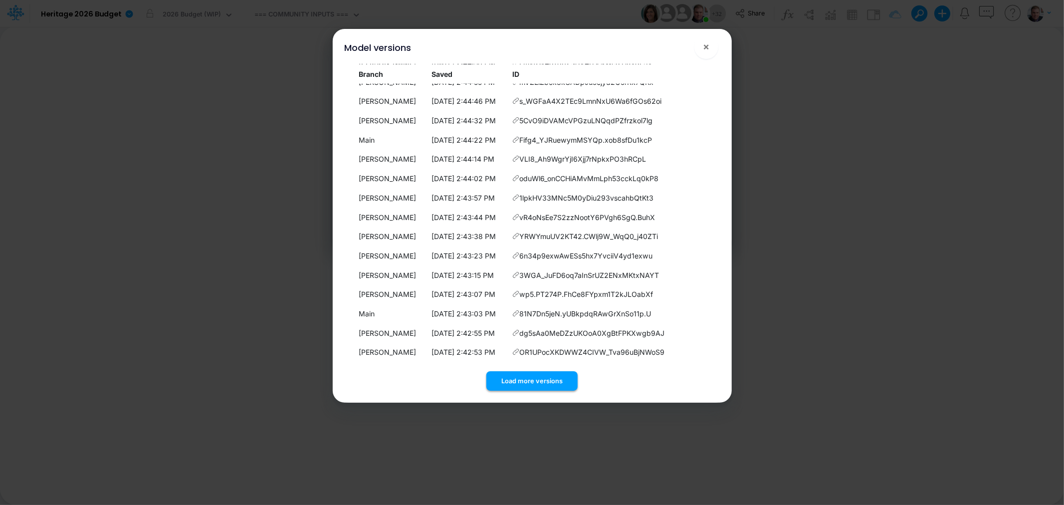
click at [533, 376] on button "Load more versions" at bounding box center [531, 380] width 91 height 19
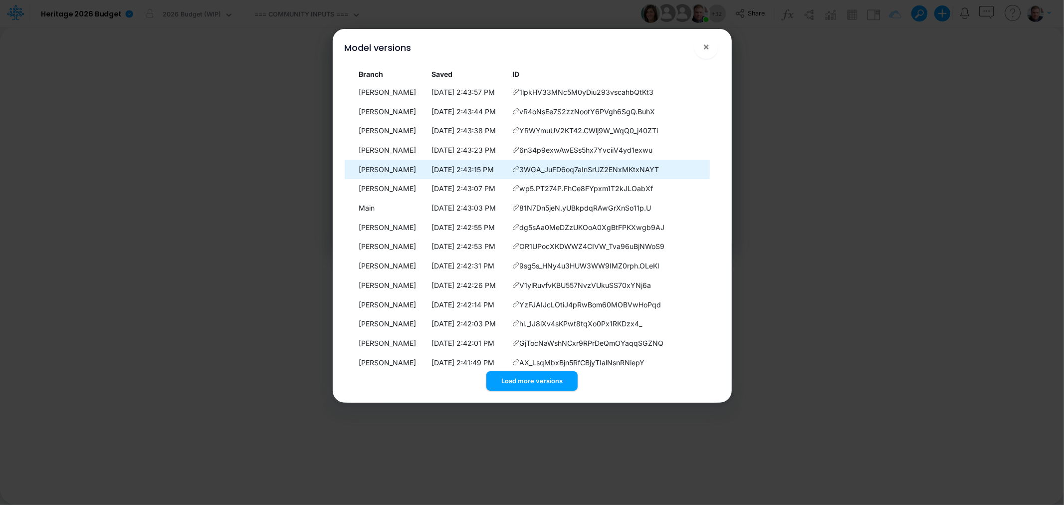
scroll to position [3969, 0]
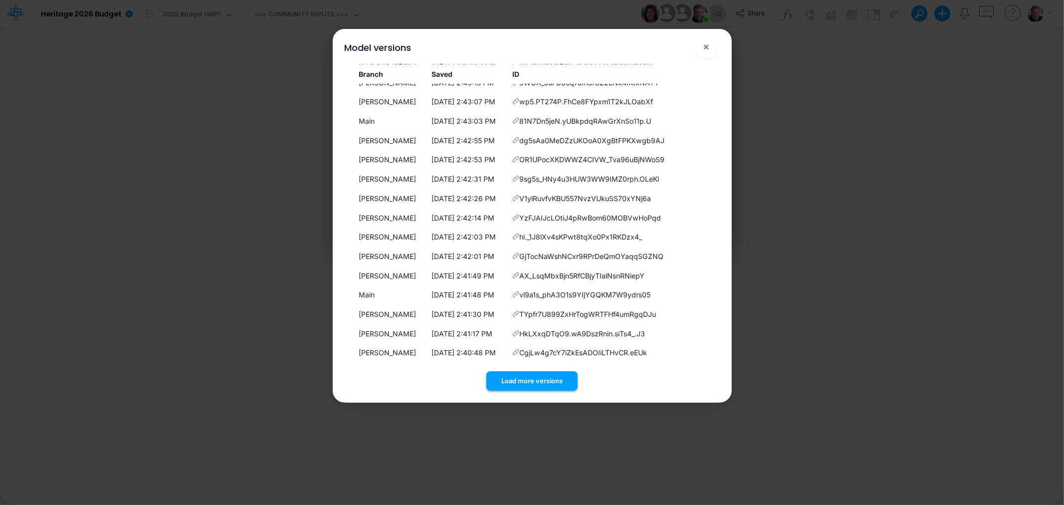
click at [539, 378] on button "Load more versions" at bounding box center [531, 380] width 91 height 19
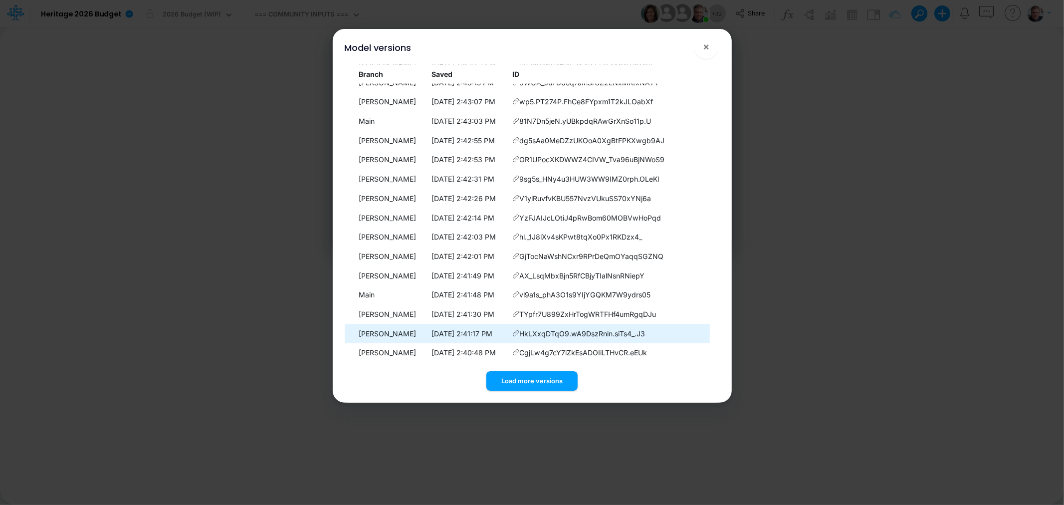
scroll to position [4162, 0]
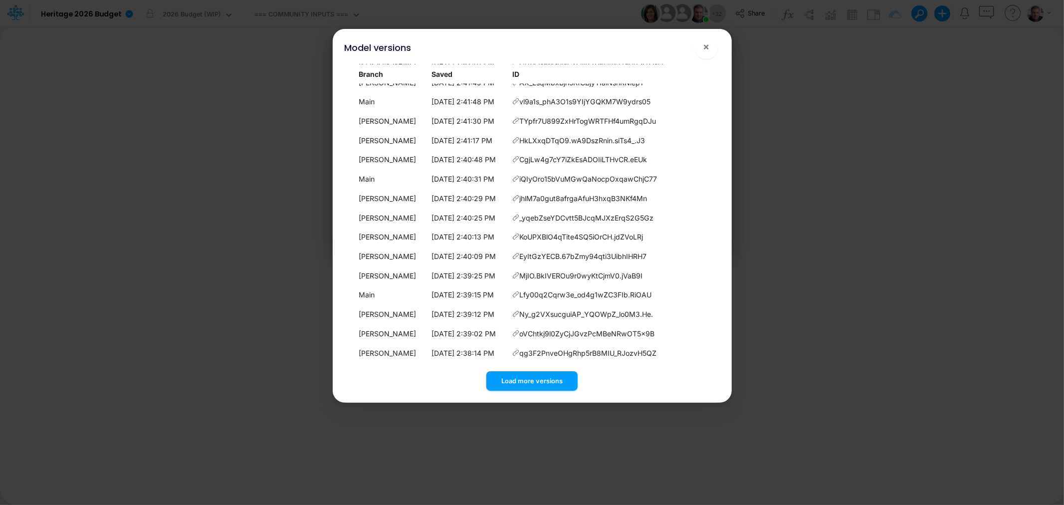
click at [525, 378] on button "Load more versions" at bounding box center [531, 380] width 91 height 19
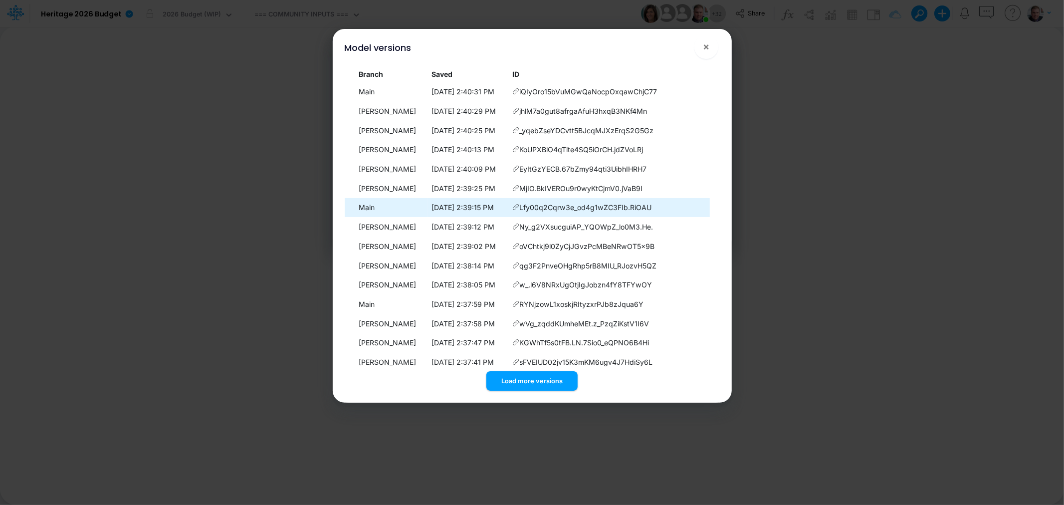
scroll to position [4355, 0]
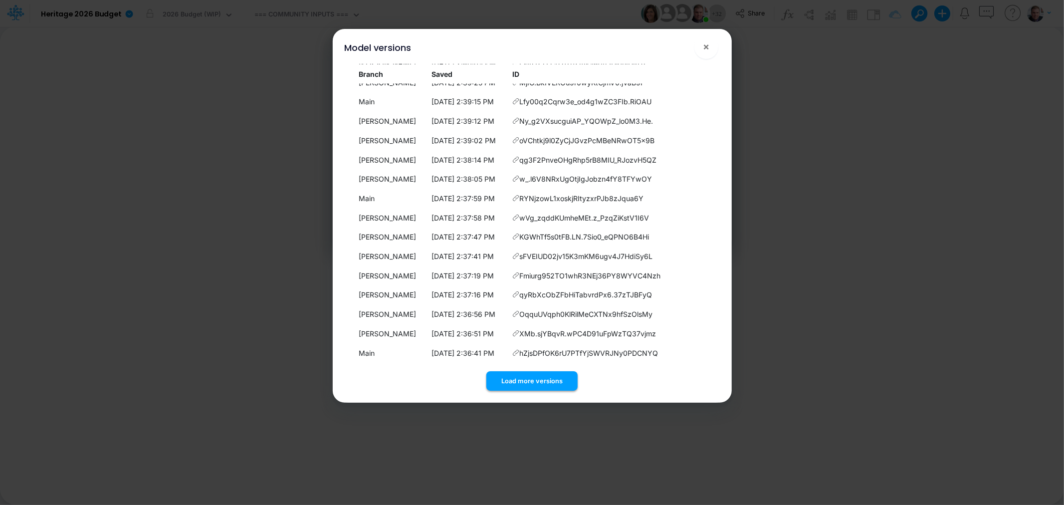
click at [534, 379] on button "Load more versions" at bounding box center [531, 380] width 91 height 19
click at [523, 374] on button "Load more versions" at bounding box center [531, 380] width 91 height 19
click at [509, 386] on button "Load more versions" at bounding box center [531, 380] width 91 height 19
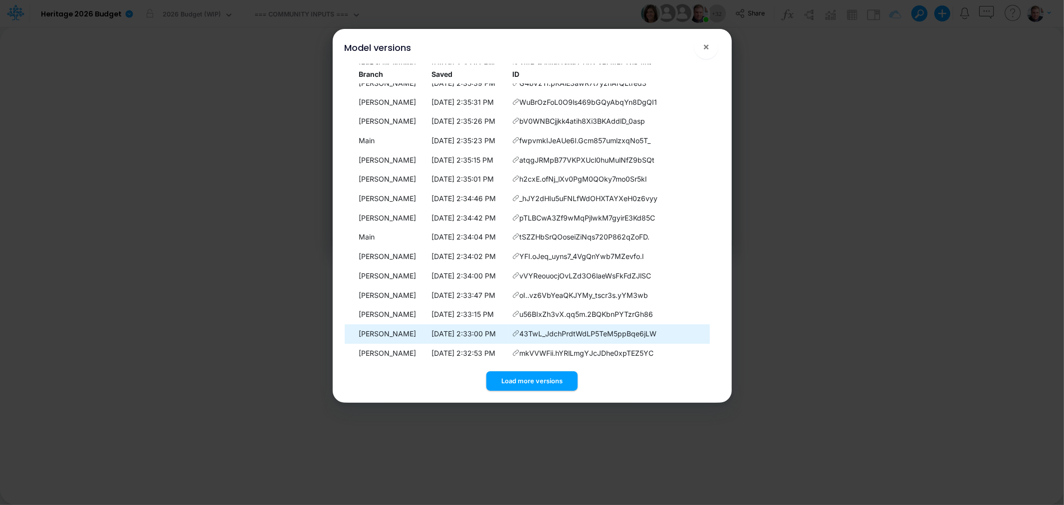
scroll to position [4934, 0]
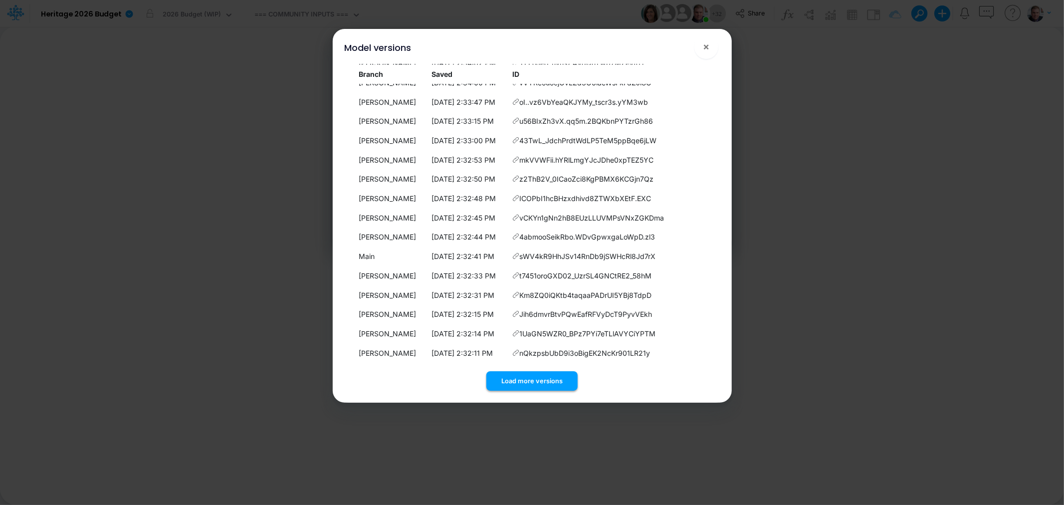
click at [517, 376] on button "Load more versions" at bounding box center [531, 380] width 91 height 19
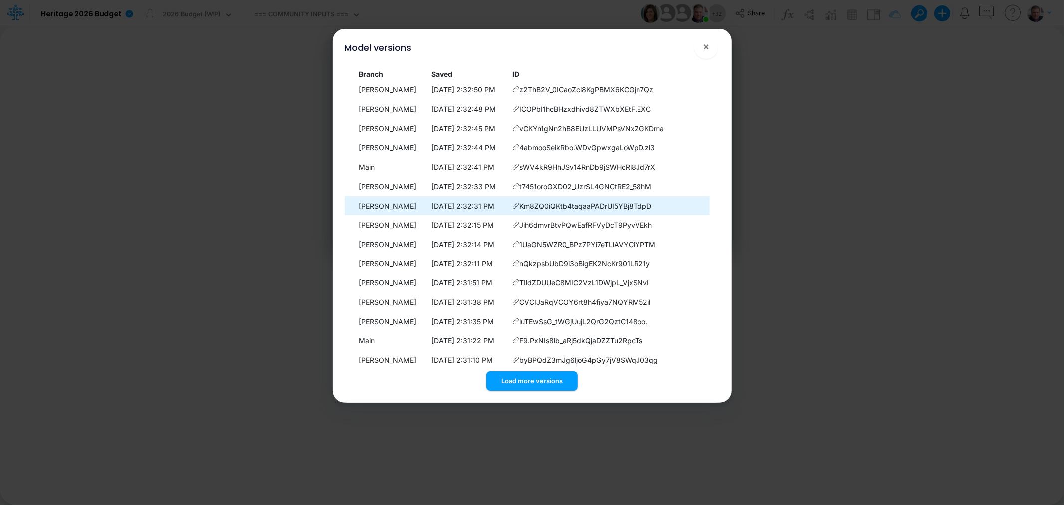
scroll to position [5127, 0]
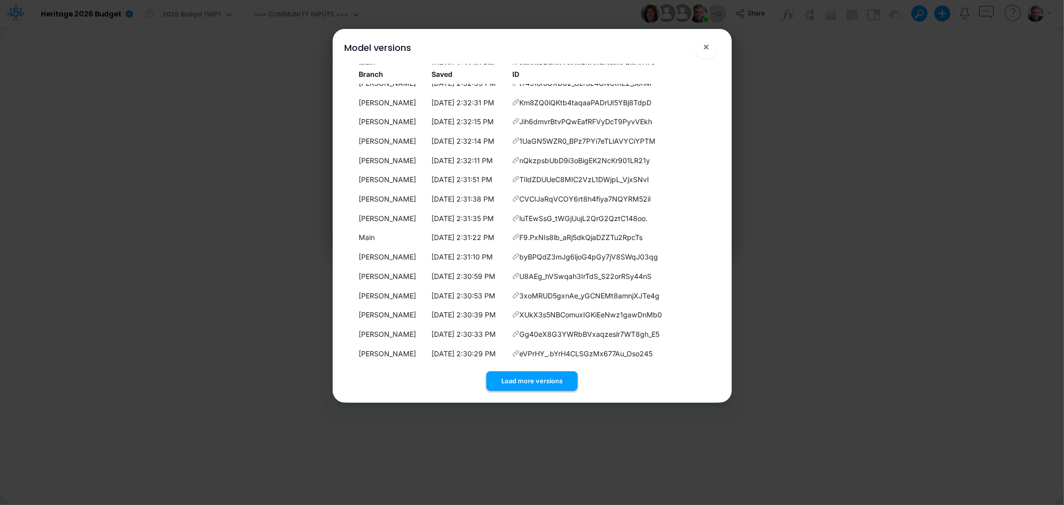
click at [531, 379] on button "Load more versions" at bounding box center [531, 380] width 91 height 19
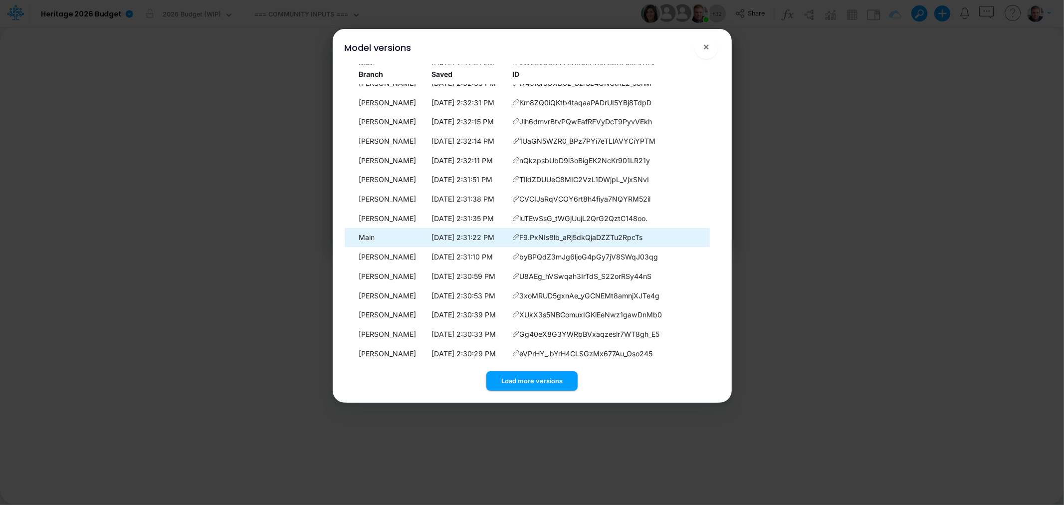
scroll to position [5320, 0]
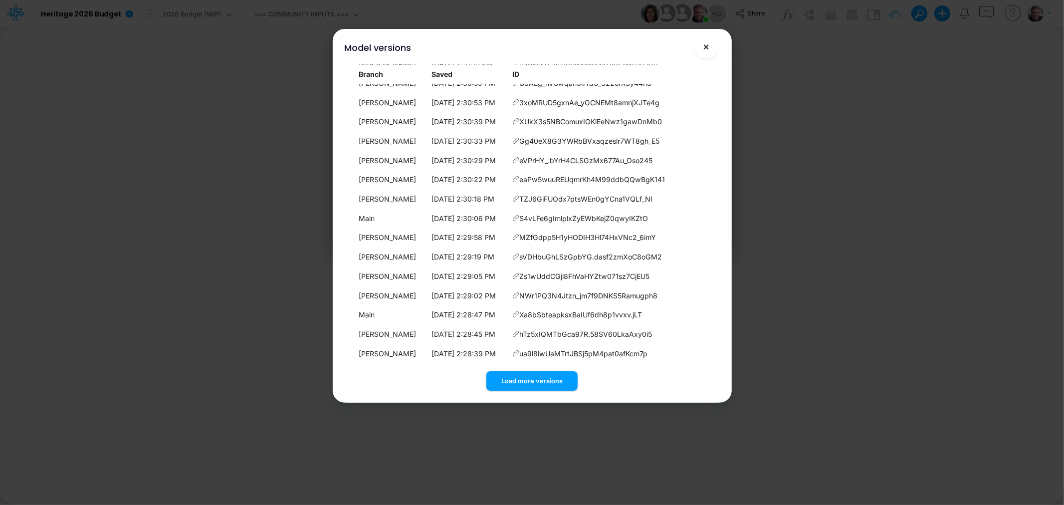
click at [708, 44] on span "×" at bounding box center [706, 46] width 6 height 12
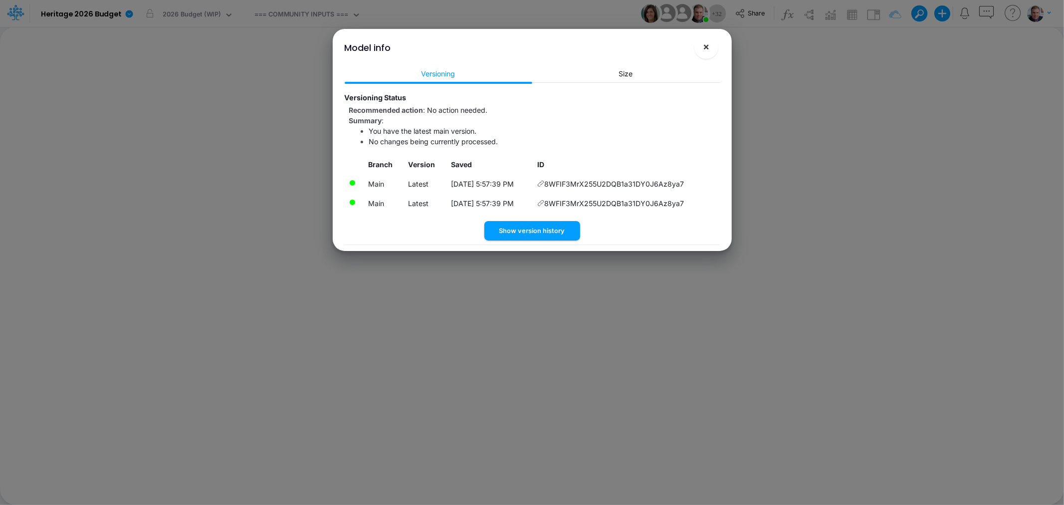
click at [708, 44] on span "×" at bounding box center [706, 46] width 6 height 12
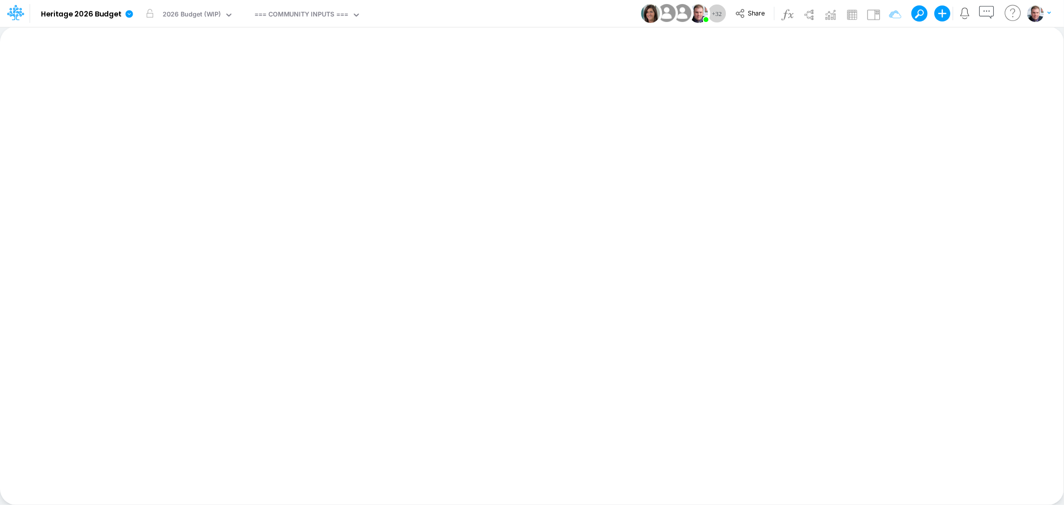
click at [1048, 10] on icon "button" at bounding box center [1049, 13] width 3 height 6
click at [17, 12] on icon at bounding box center [14, 13] width 14 height 5
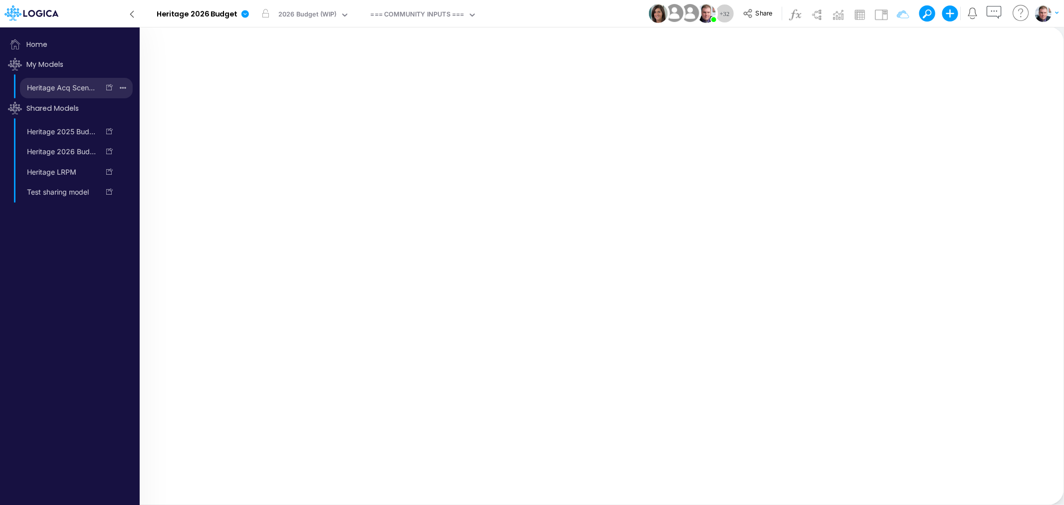
click at [123, 86] on icon "button" at bounding box center [123, 87] width 6 height 13
click at [282, 108] on div "Insert new Conditional formatting Paste Cut Copy AutoFill Ready 100% Sum: null …" at bounding box center [532, 265] width 1064 height 478
click at [359, 14] on button "button" at bounding box center [358, 13] width 10 height 10
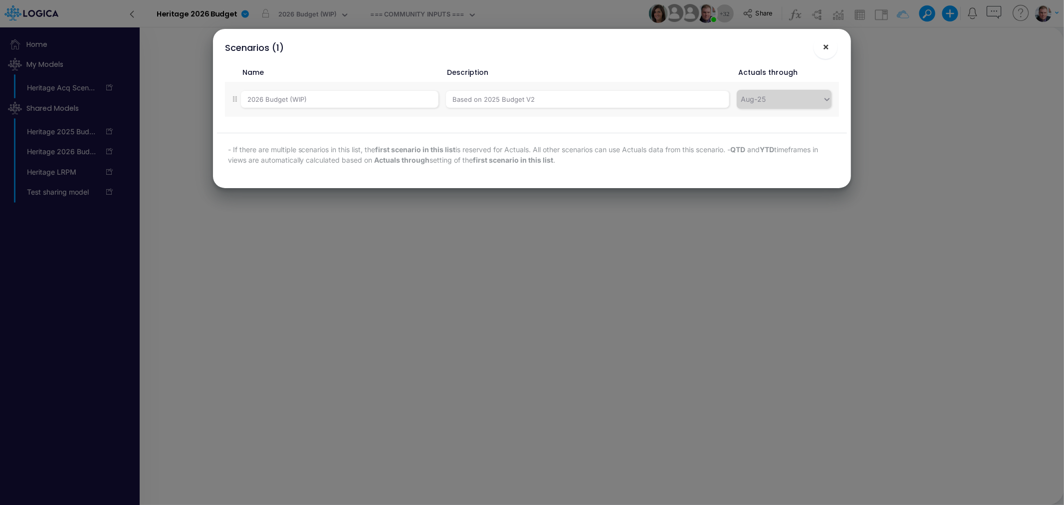
click at [833, 46] on button "×" at bounding box center [826, 47] width 24 height 24
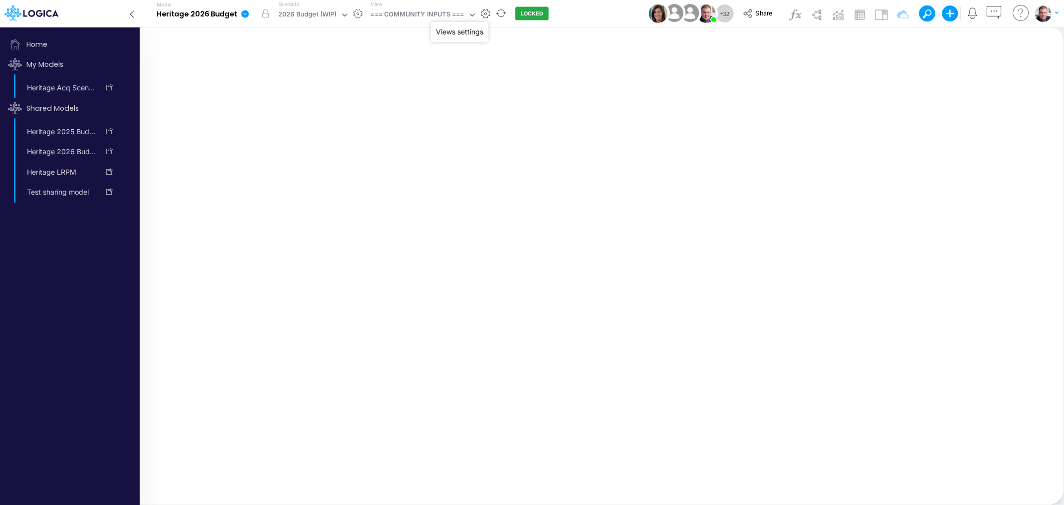
click at [486, 10] on button "button" at bounding box center [485, 13] width 10 height 10
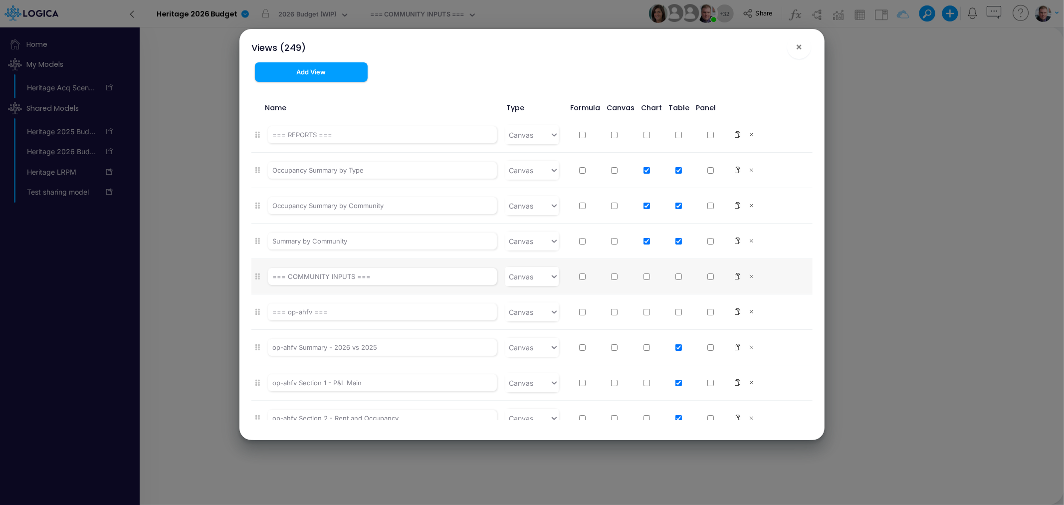
click at [881, 118] on div "Views (249) × Add View Name Type Formula Canvas Chart Table Panel === REPORTS =…" at bounding box center [532, 252] width 1064 height 505
